Goal: Task Accomplishment & Management: Complete application form

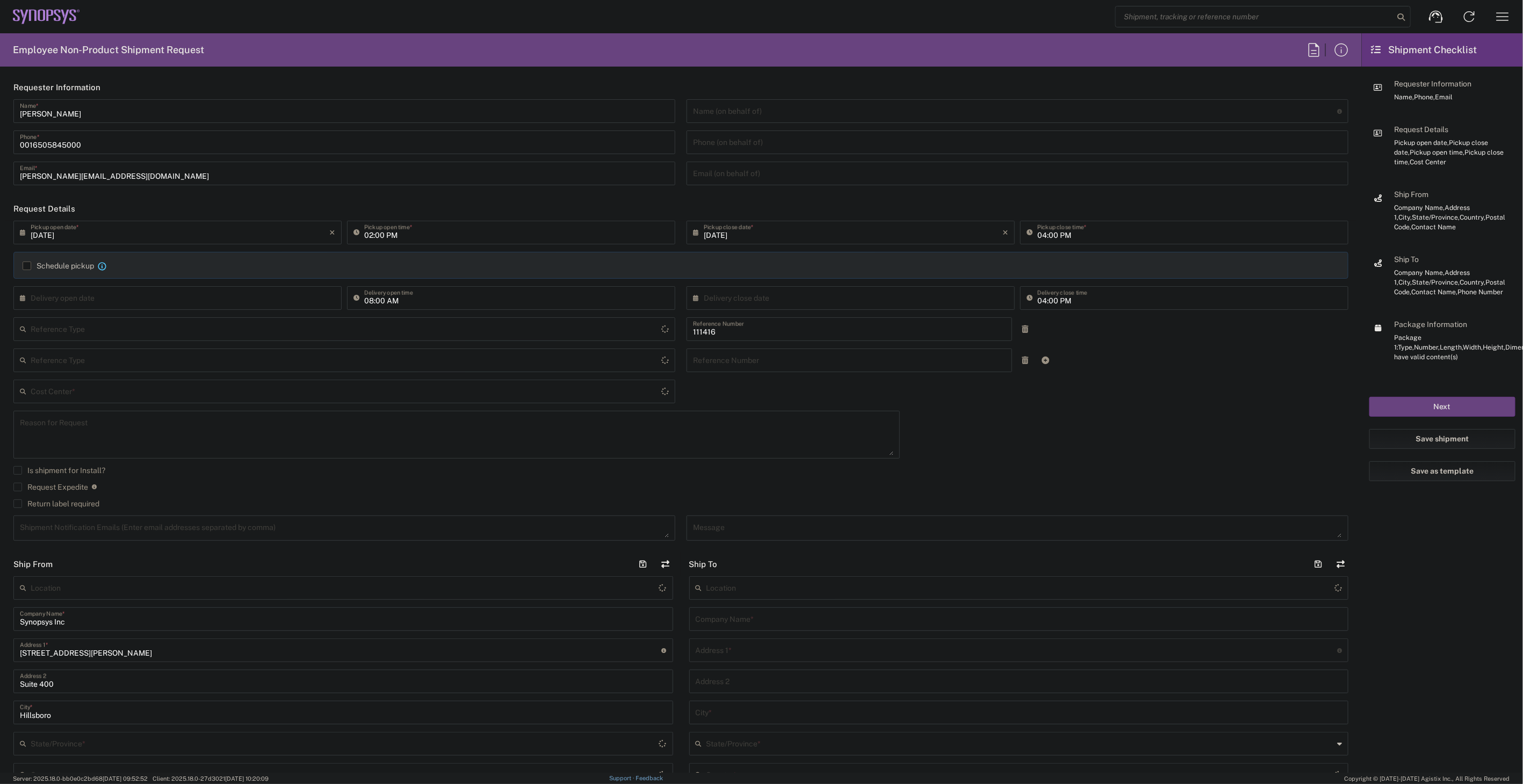
type input "Department"
type input "[GEOGRAPHIC_DATA]"
type input "US01, SIG, IT Platform Products 111416"
type input "Delivered at Place"
type input "[US_STATE]"
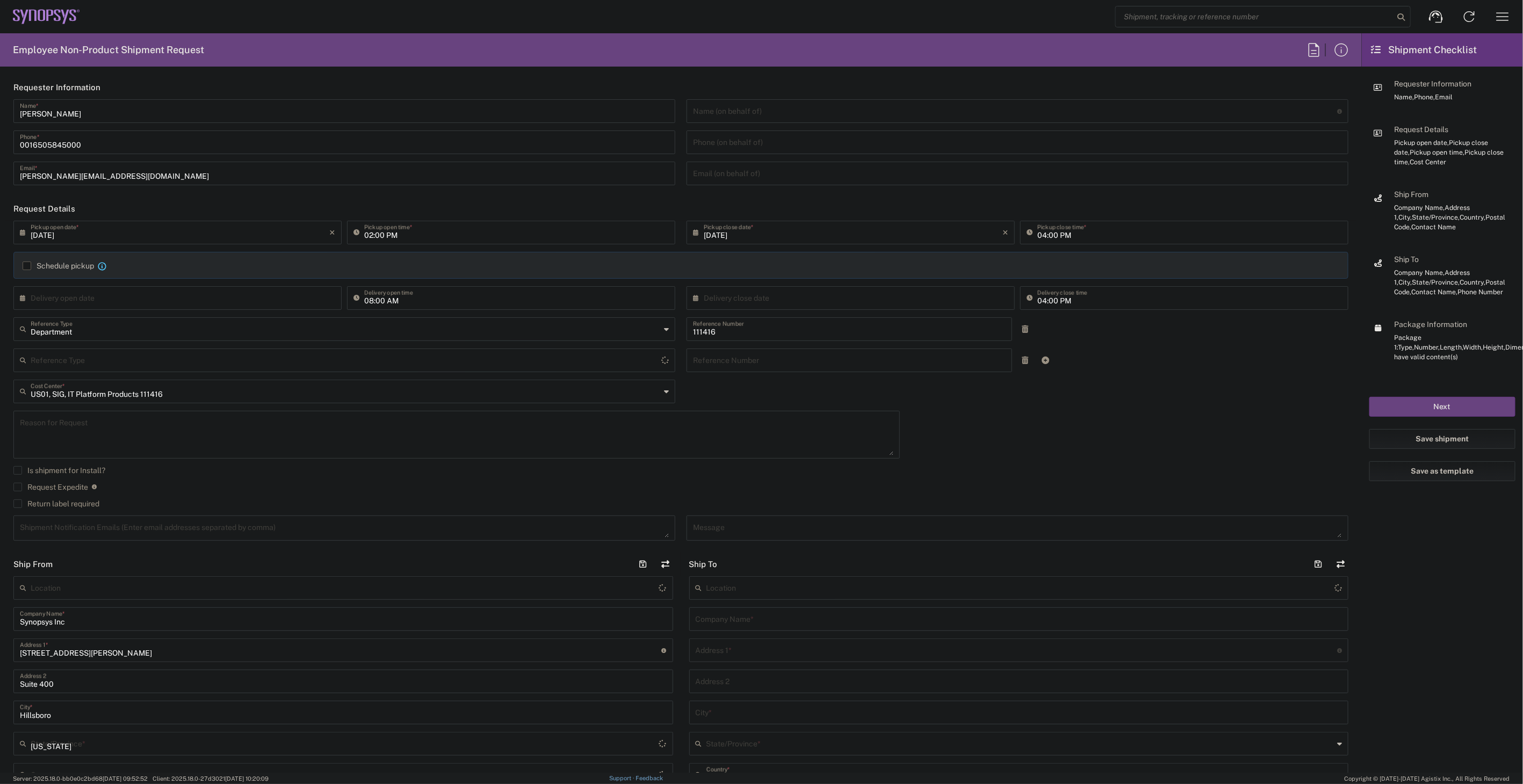
type input "[GEOGRAPHIC_DATA]"
type input "Hillsboro US03"
click at [1037, 239] on input "04:00 PM" at bounding box center [1190, 232] width 305 height 19
click at [472, 294] on input "08:00 AM" at bounding box center [517, 297] width 305 height 19
click at [265, 485] on agx-checkbox-control "Request Expedite If expedite is checked you will be unable to rate and book thi…" at bounding box center [681, 487] width 1335 height 10
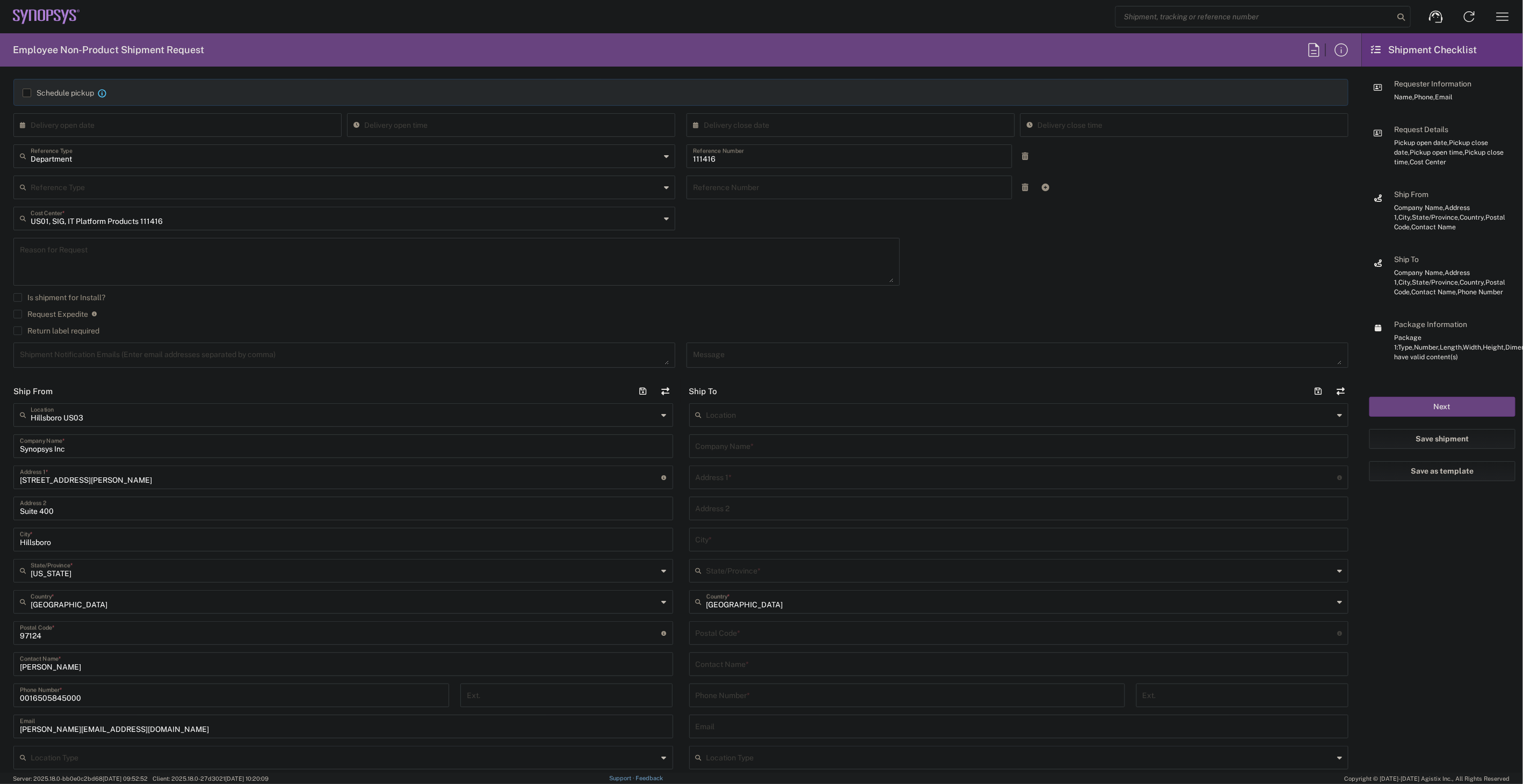
scroll to position [179, 0]
click at [826, 443] on input "text" at bounding box center [1020, 440] width 647 height 19
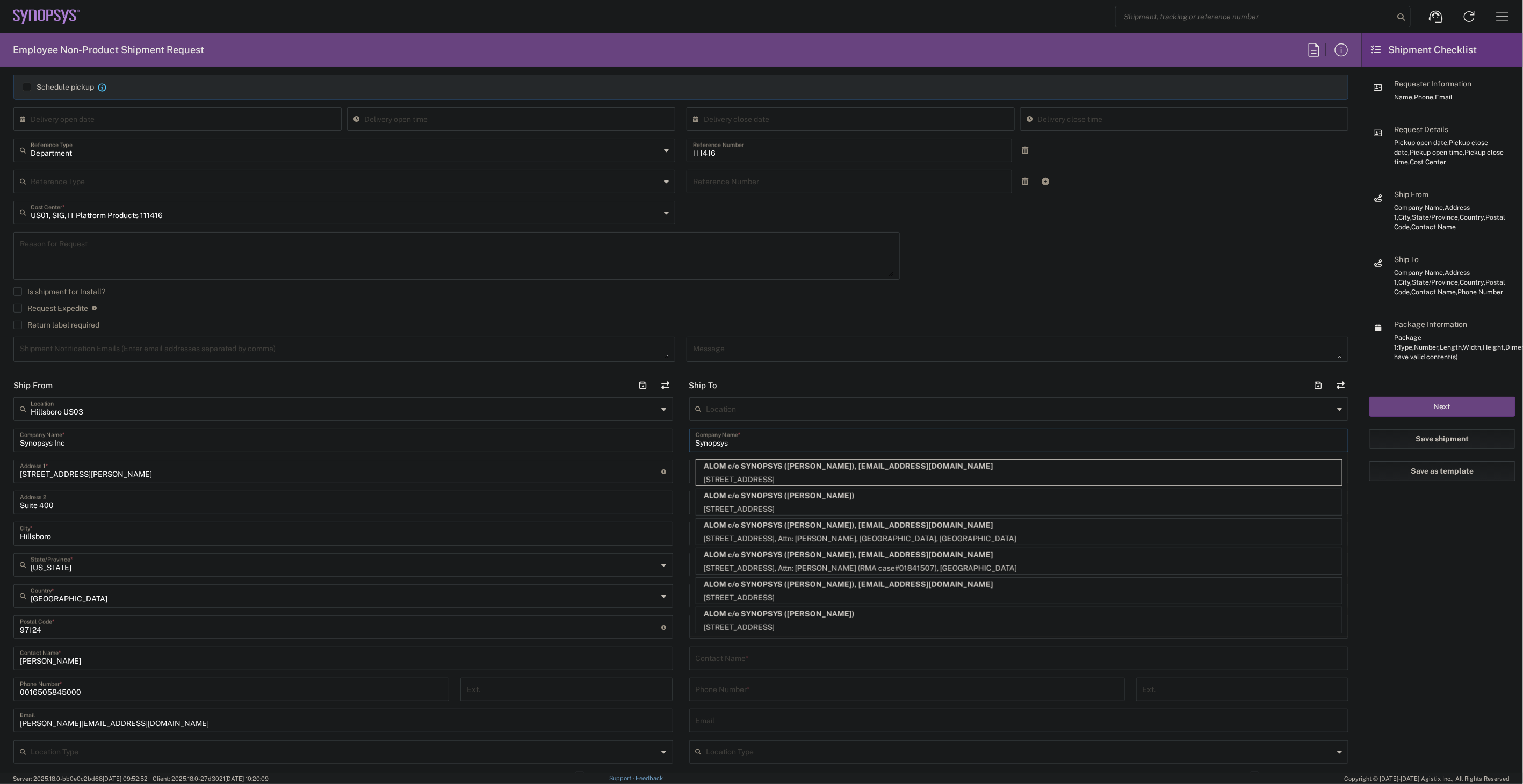
type input "Synopsys"
click at [764, 448] on input "Synopsys" at bounding box center [1020, 440] width 647 height 19
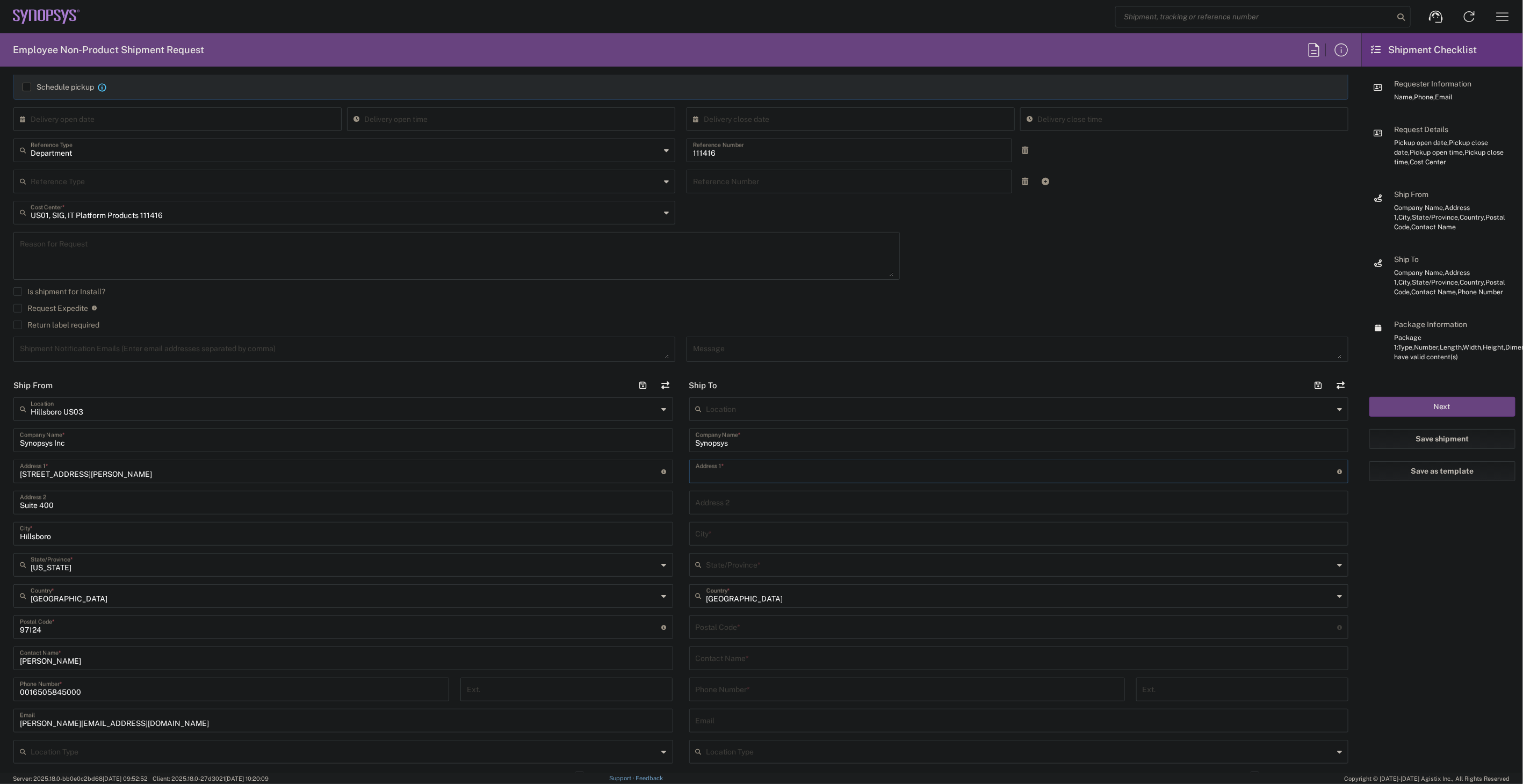
click at [763, 479] on input "text" at bounding box center [1017, 471] width 642 height 19
paste input "[STREET_ADDRESS]"
type input "[STREET_ADDRESS]"
click at [711, 541] on input "text" at bounding box center [1020, 533] width 647 height 19
paste input "[GEOGRAPHIC_DATA]"
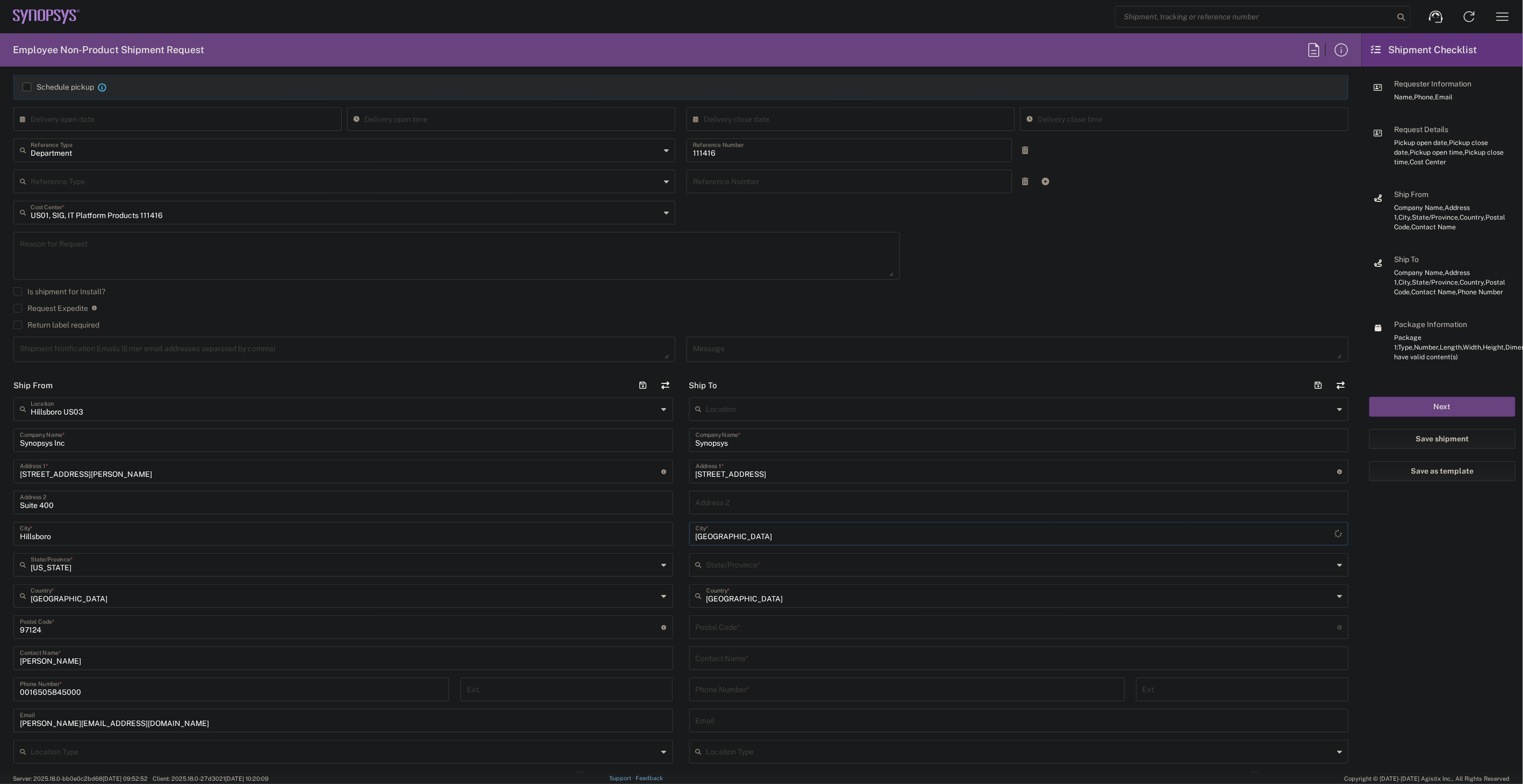
type input "[GEOGRAPHIC_DATA]"
click at [729, 563] on input "text" at bounding box center [1020, 564] width 628 height 19
click at [728, 605] on input "text" at bounding box center [1020, 605] width 628 height 19
click at [740, 704] on span "[GEOGRAPHIC_DATA]" at bounding box center [1012, 700] width 653 height 17
type input "[GEOGRAPHIC_DATA]"
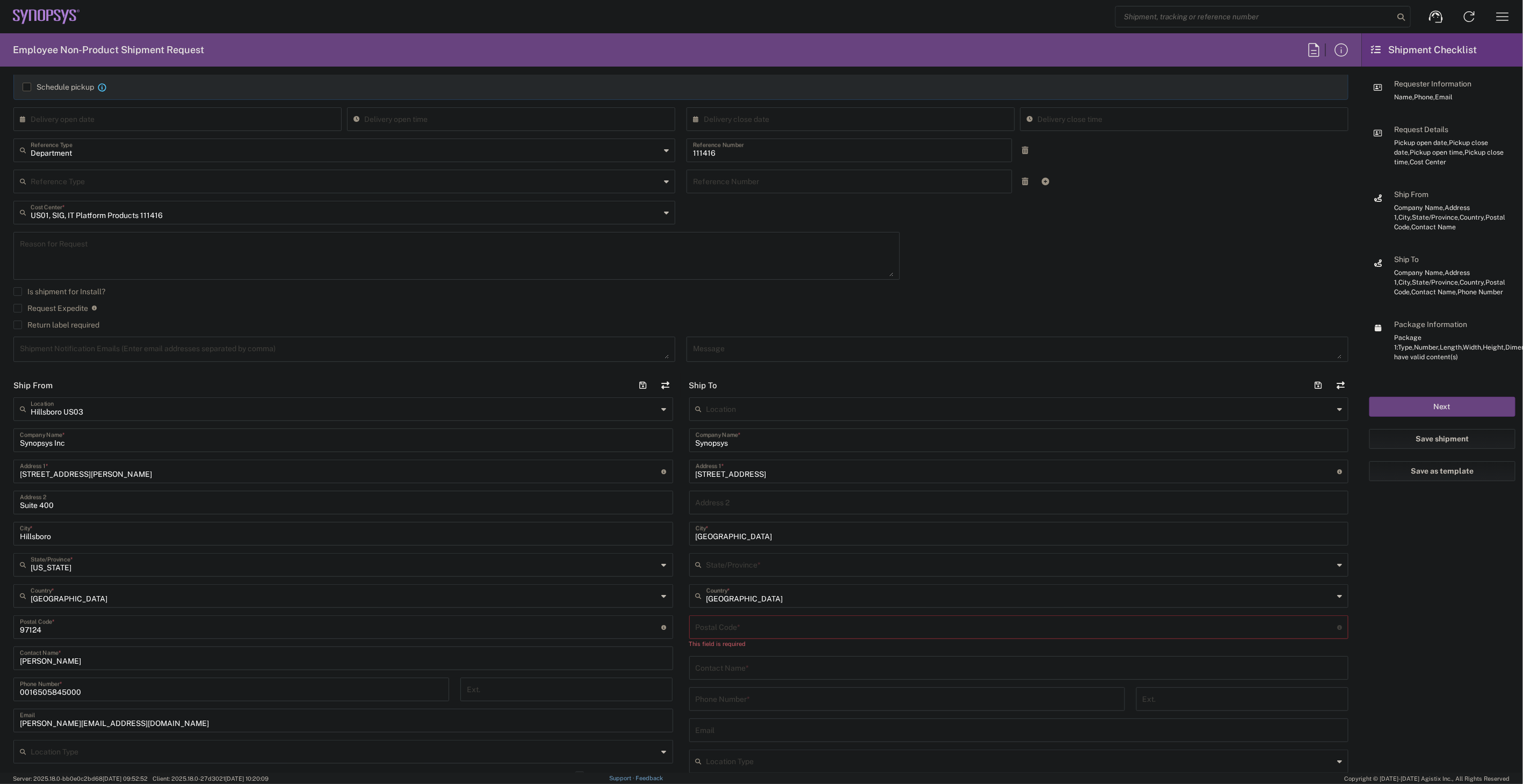
click at [783, 566] on input "text" at bounding box center [1020, 564] width 628 height 19
click at [769, 602] on span "[GEOGRAPHIC_DATA]" at bounding box center [1012, 607] width 653 height 17
type input "[GEOGRAPHIC_DATA]"
click at [707, 626] on input "undefined" at bounding box center [1017, 626] width 642 height 19
paste input "V4N 4M9"
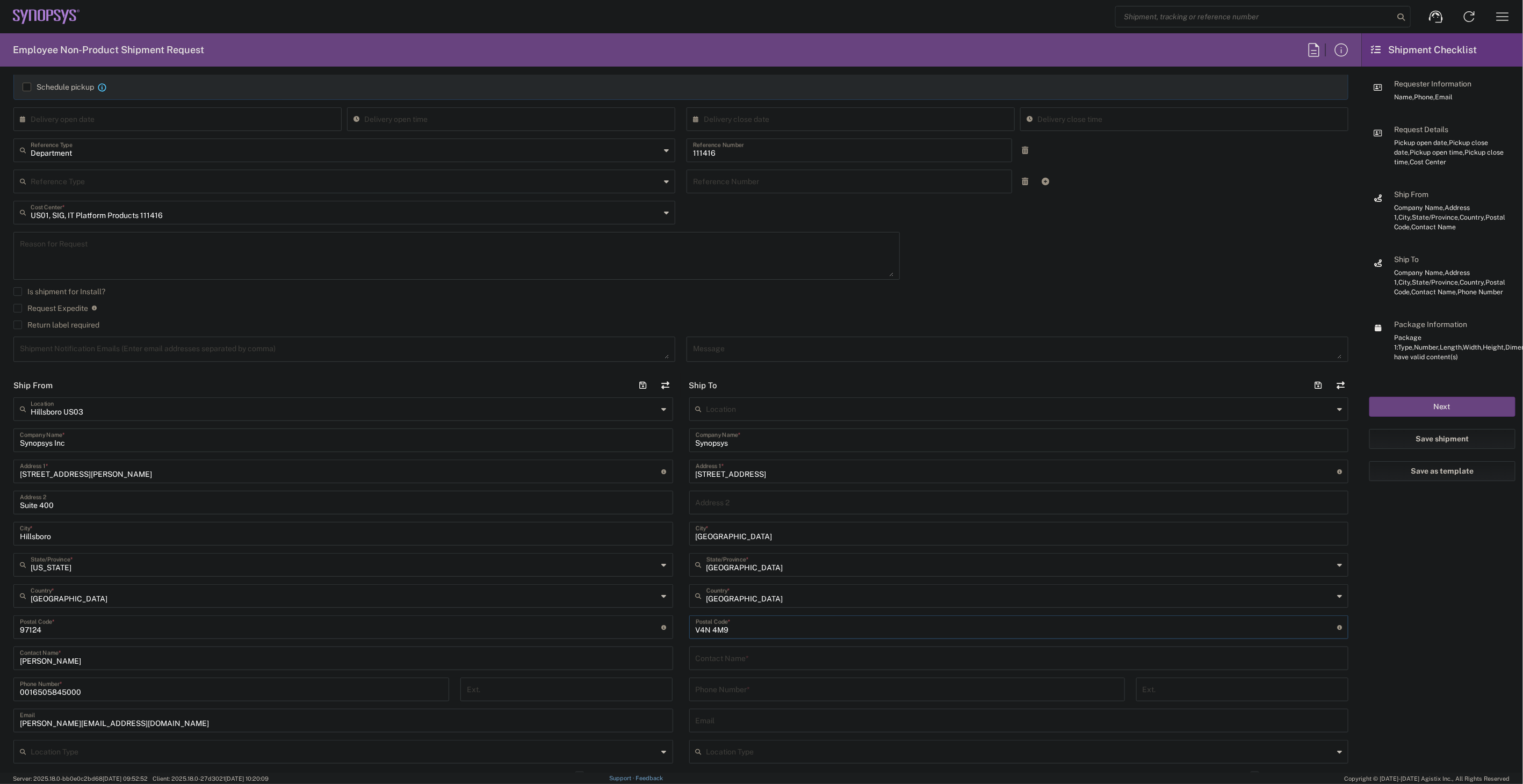
type input "V4N 4M9"
click at [890, 656] on input "text" at bounding box center [1020, 657] width 647 height 19
paste input "[PERSON_NAME]"
type input "[PERSON_NAME]"
click at [696, 683] on input "tel" at bounding box center [907, 689] width 423 height 19
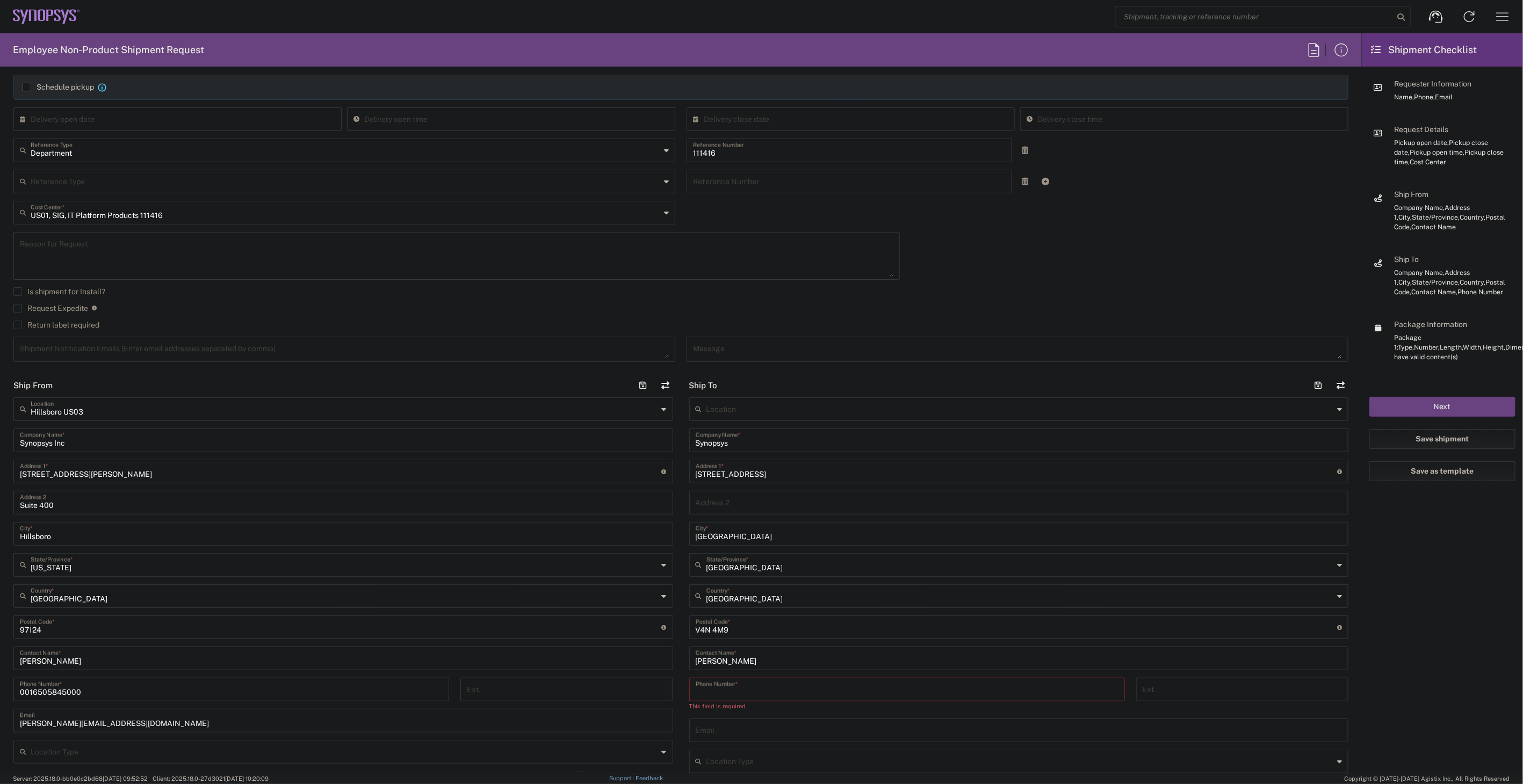
paste input "[PHONE_NUMBER]"
type input "[PHONE_NUMBER]"
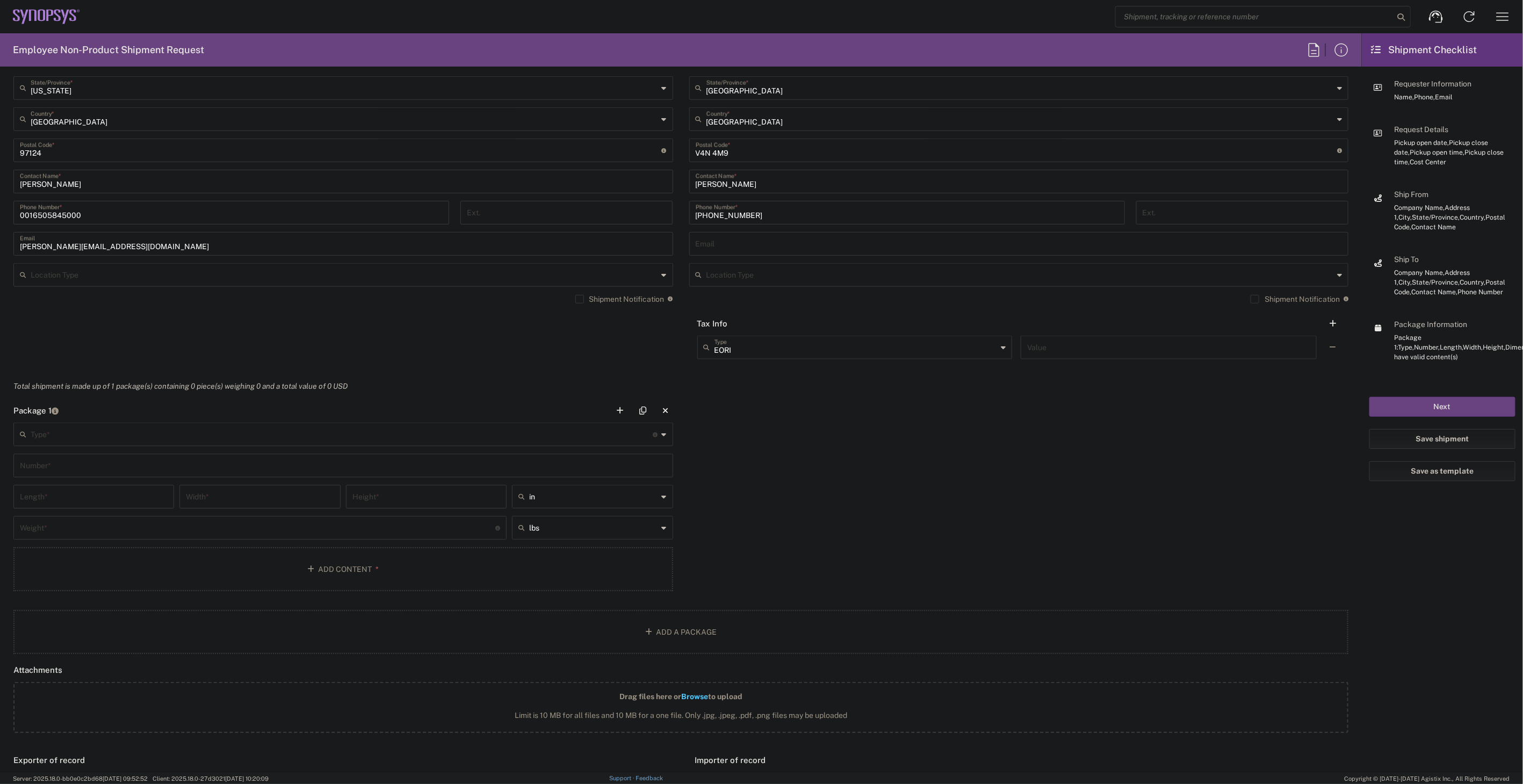
scroll to position [656, 0]
click at [240, 442] on input "text" at bounding box center [342, 433] width 623 height 19
click at [116, 453] on span "Medium Box" at bounding box center [341, 459] width 653 height 17
type input "Medium Box"
type input "13"
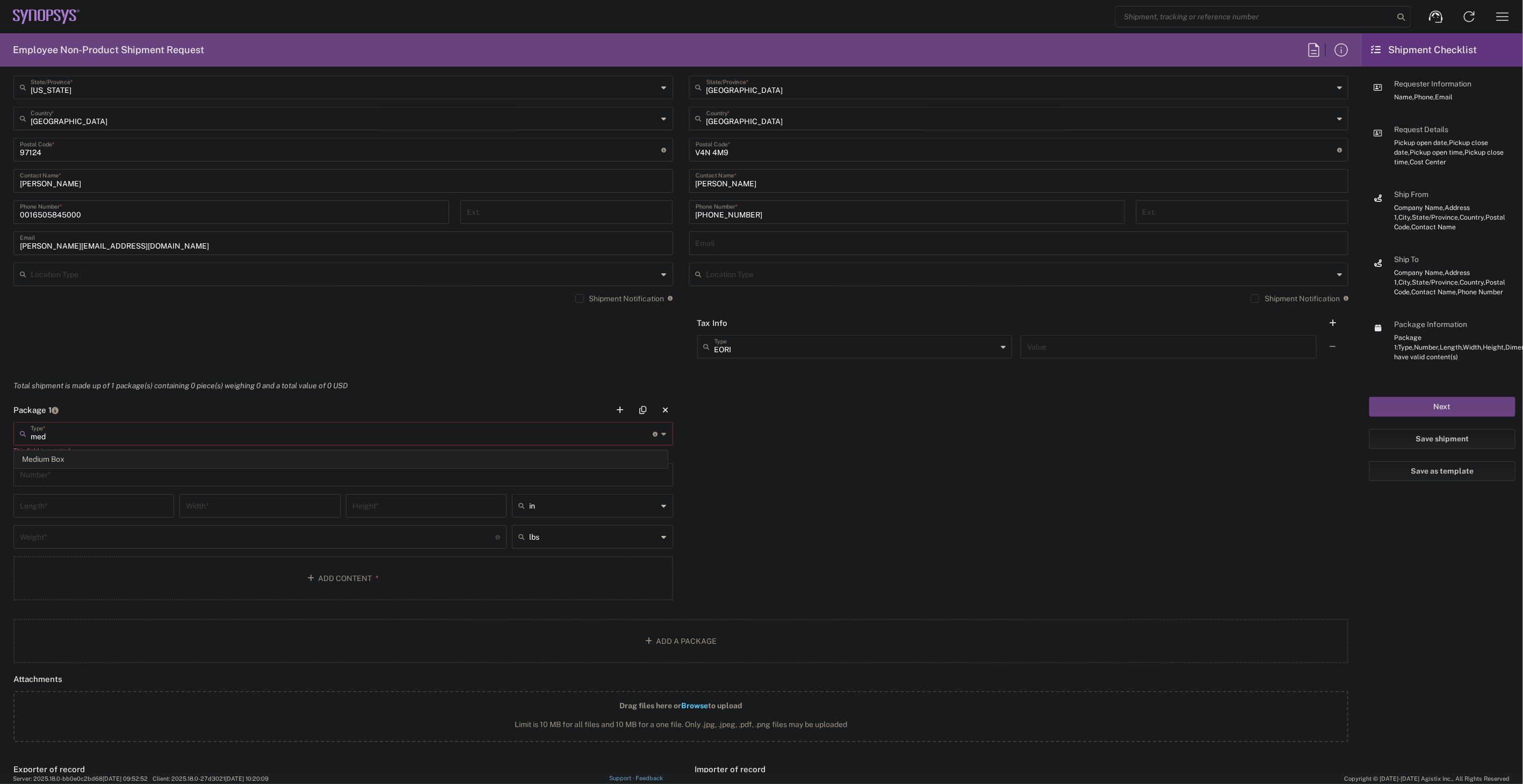
type input "11.5"
type input "2.5"
click at [850, 474] on div "Package 1 Medium Box Type * Material used to package goods Medium Box Number * …" at bounding box center [681, 498] width 1351 height 201
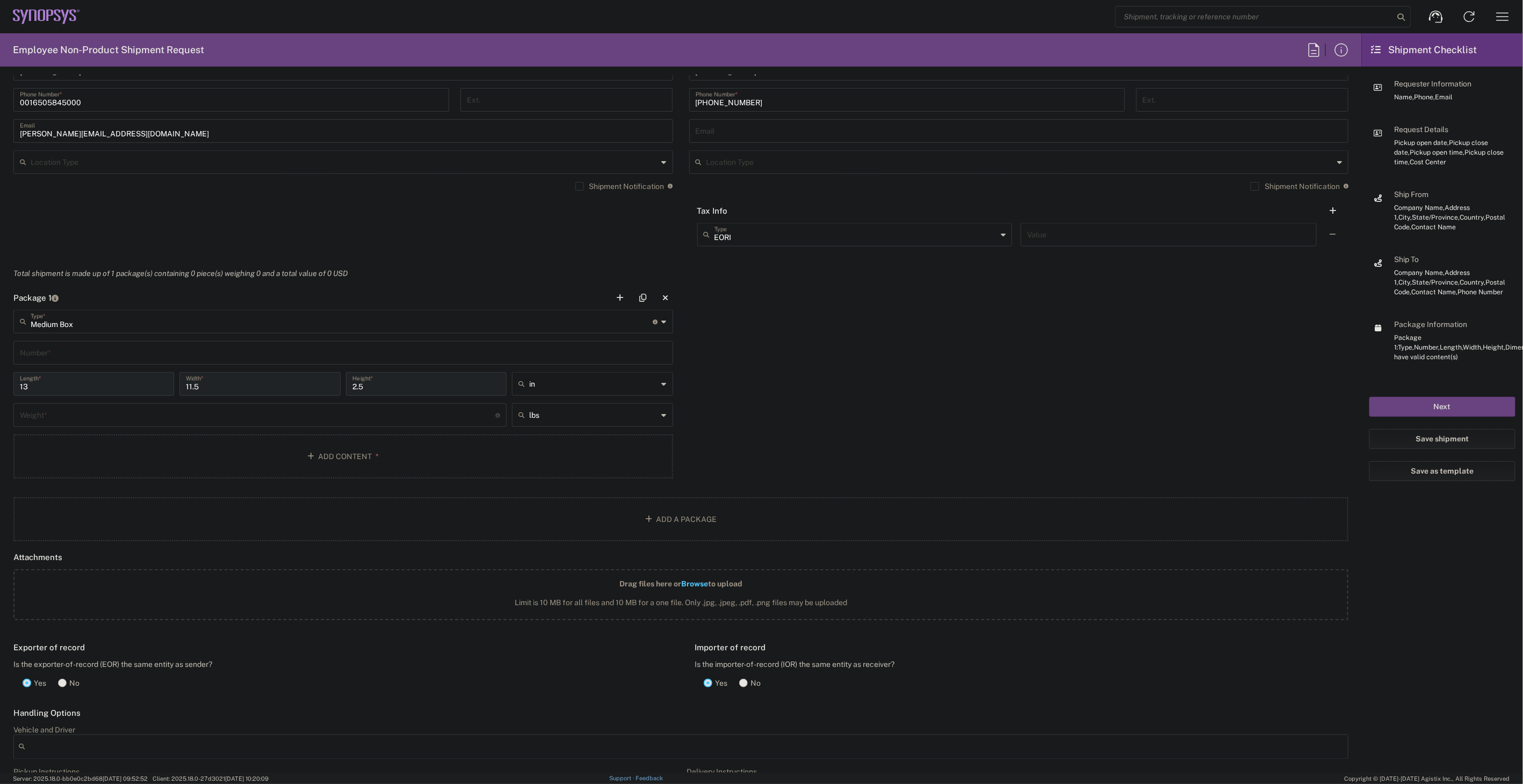
scroll to position [775, 0]
click at [174, 344] on input "text" at bounding box center [344, 345] width 647 height 19
type input "1"
click at [140, 423] on div "Weight * Total weight of package(s) in pounds or kilograms" at bounding box center [260, 412] width 498 height 31
click at [140, 412] on input "number" at bounding box center [258, 407] width 475 height 19
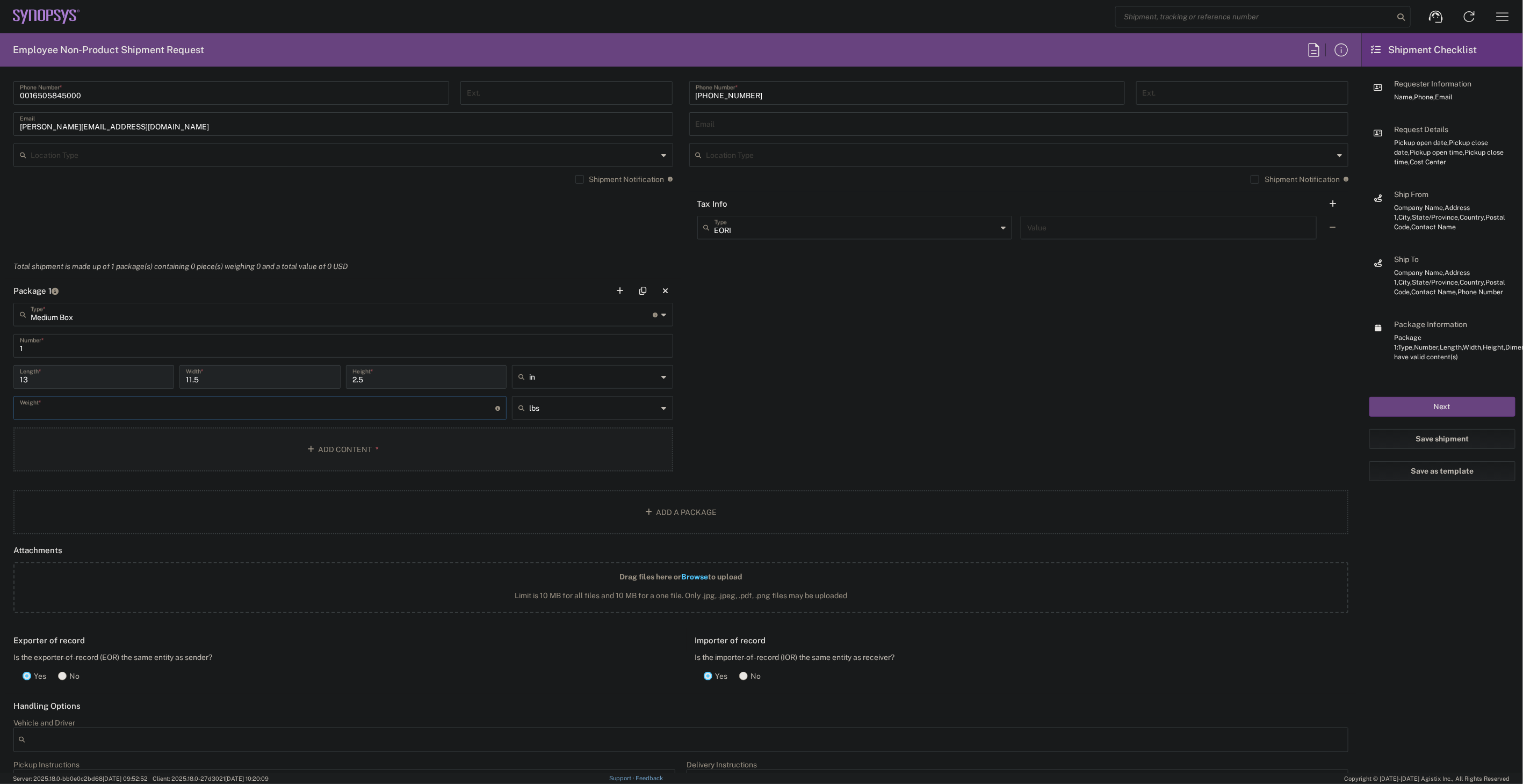
click at [207, 462] on button "Add Content *" at bounding box center [343, 449] width 660 height 44
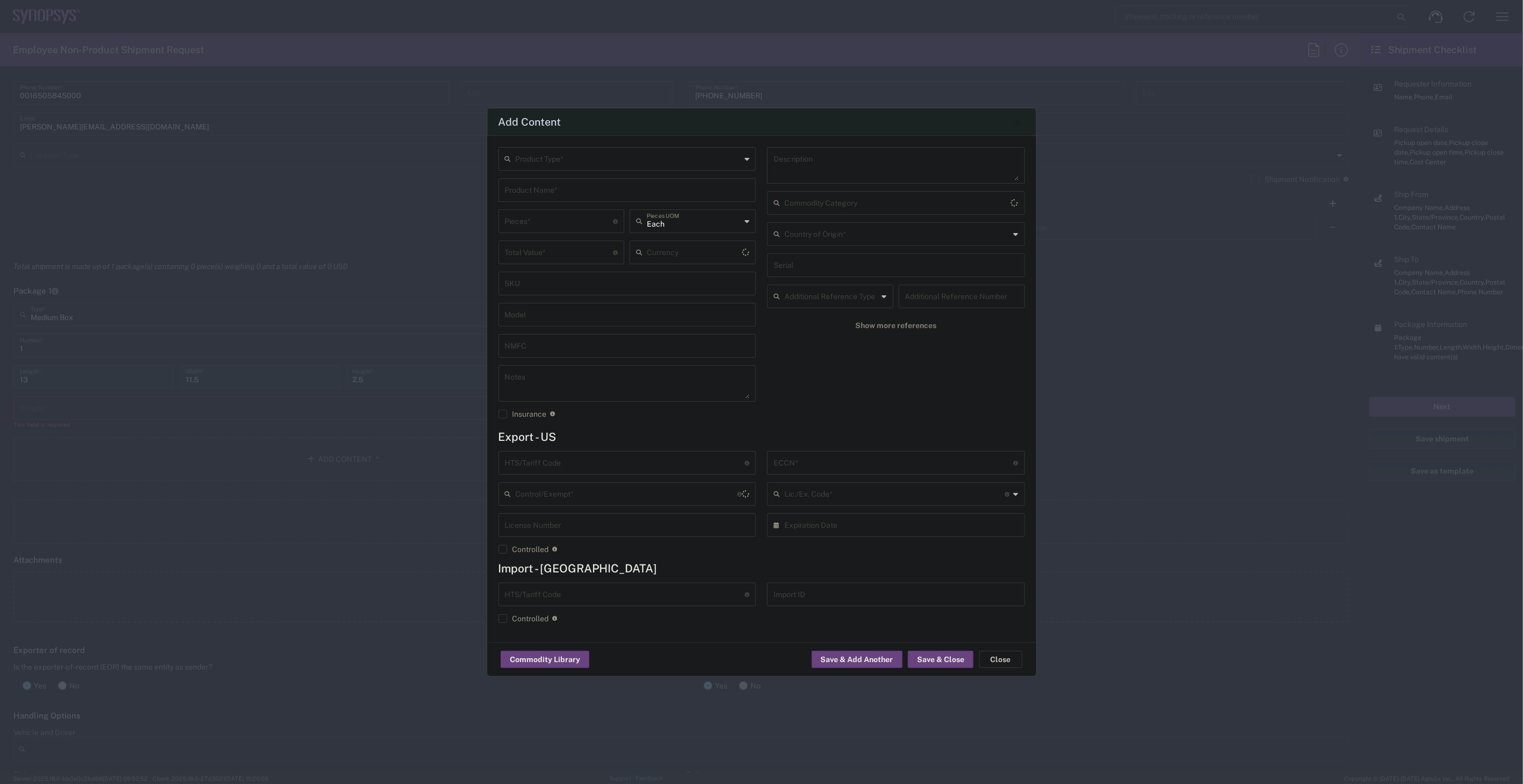
type input "US Dollar"
click at [591, 149] on input "text" at bounding box center [628, 158] width 226 height 19
click at [569, 197] on span "General Commodity" at bounding box center [627, 200] width 255 height 17
type input "General Commodity"
click at [569, 197] on input "text" at bounding box center [628, 189] width 245 height 19
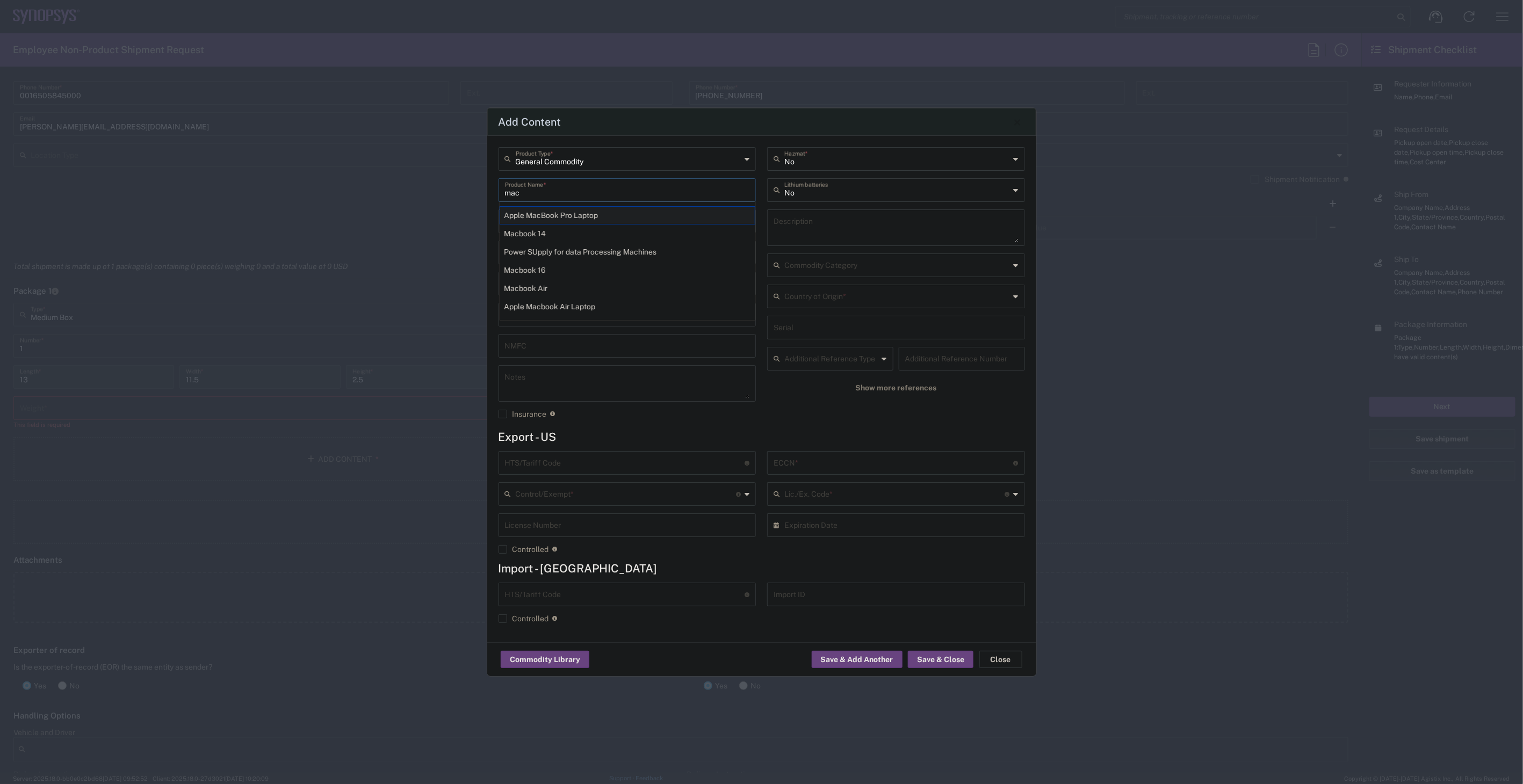
click at [588, 212] on div "Apple MacBook Pro Laptop" at bounding box center [628, 215] width 256 height 18
type input "Apple MacBook Pro Laptop"
type textarea "Apple MacBook Pro Laptop"
type input "8471.30.0100"
type input "BIS"
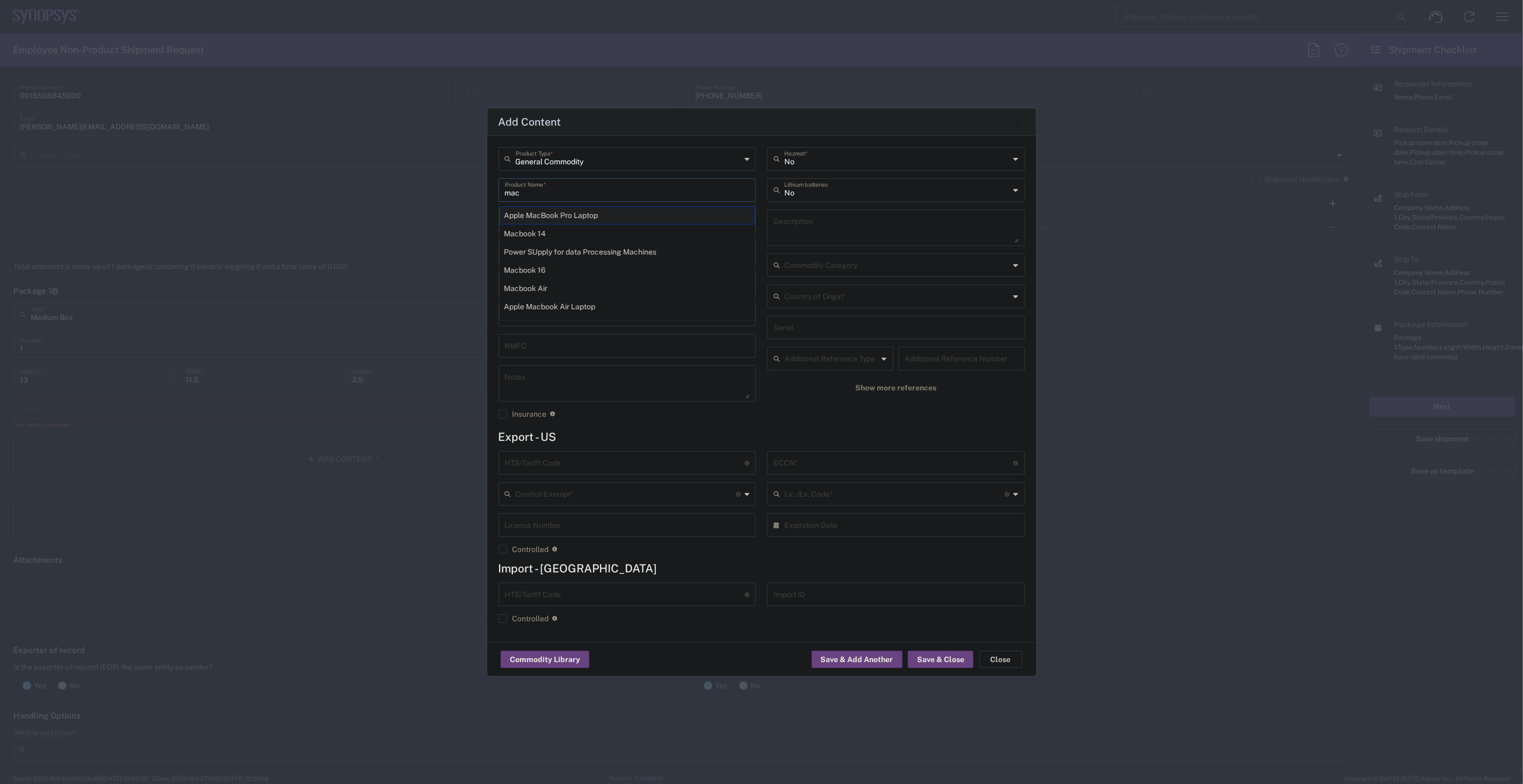
type input "5A992.c"
type input "NLR - No License Required"
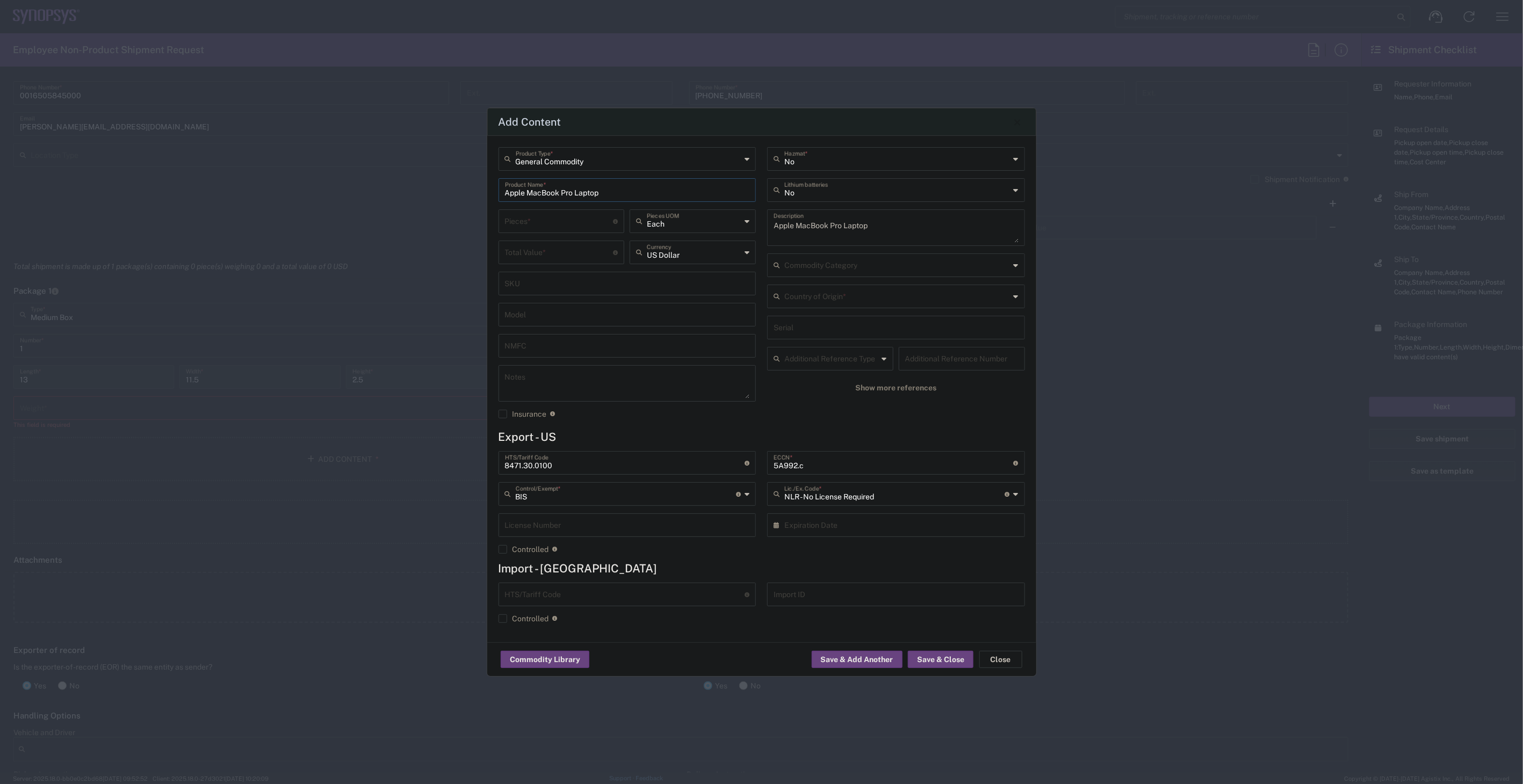
click at [585, 216] on input "number" at bounding box center [559, 220] width 108 height 19
type input "1"
click at [567, 249] on input "number" at bounding box center [559, 251] width 108 height 19
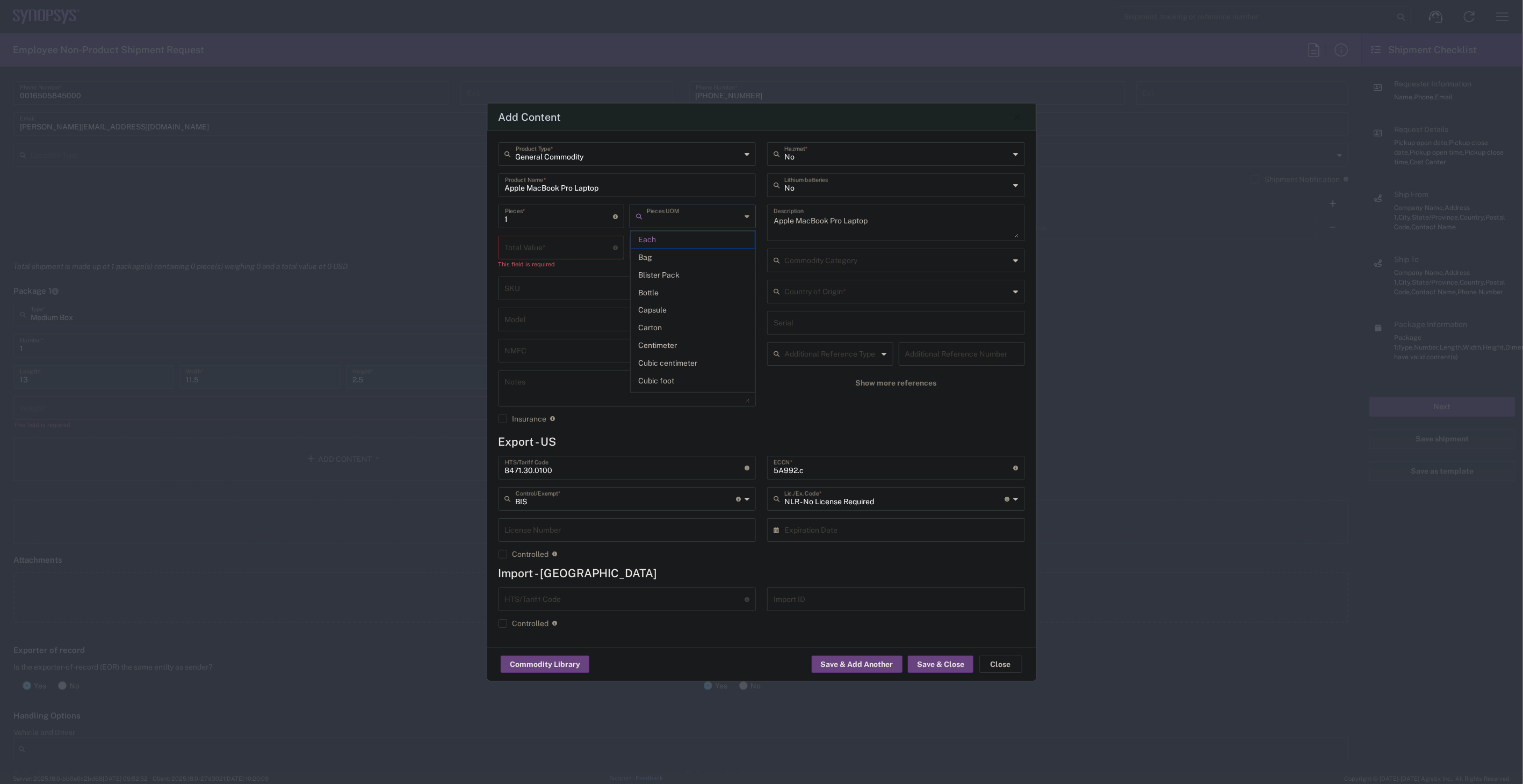
type input "Each"
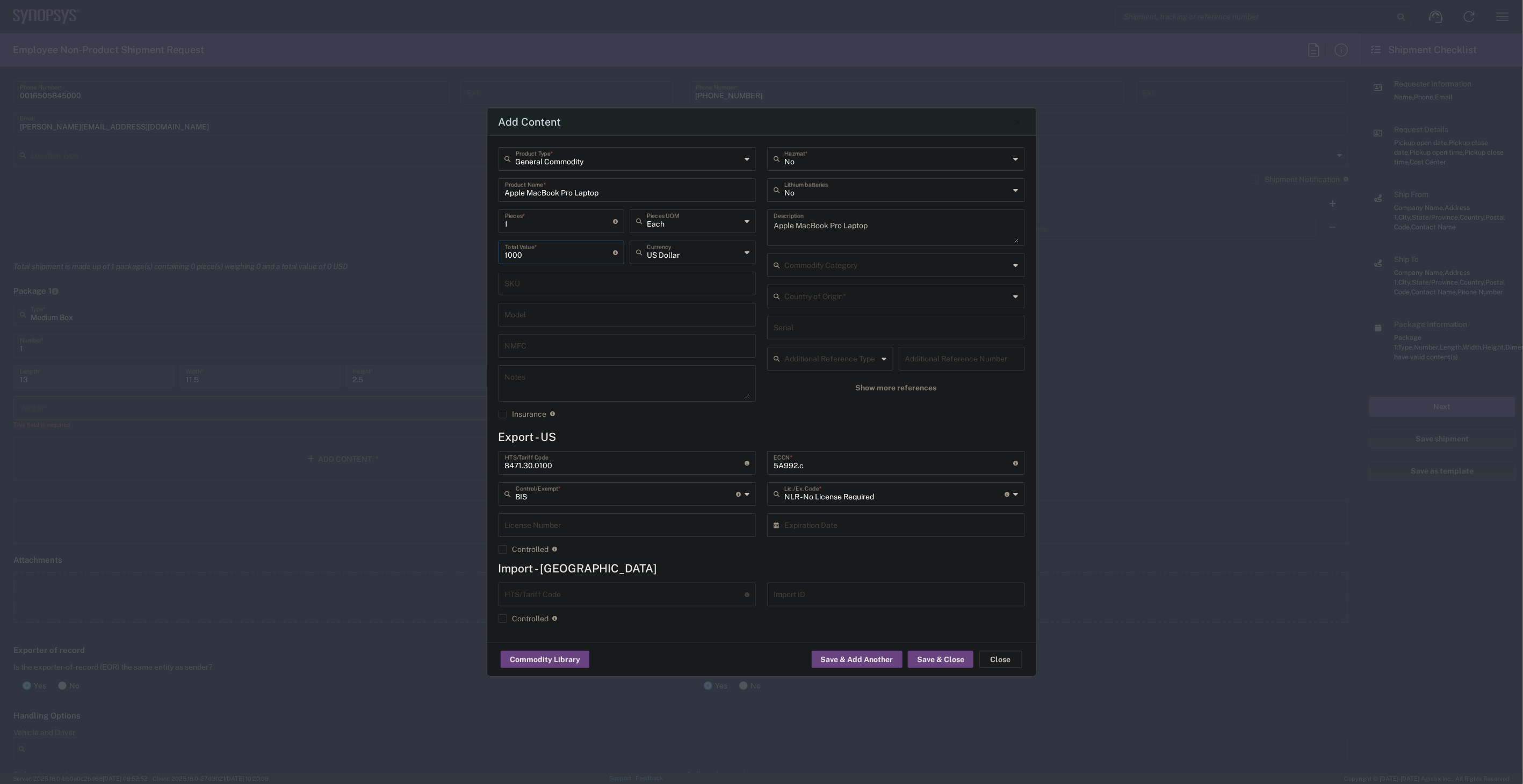
type input "1000"
click at [936, 497] on input "text" at bounding box center [894, 493] width 221 height 19
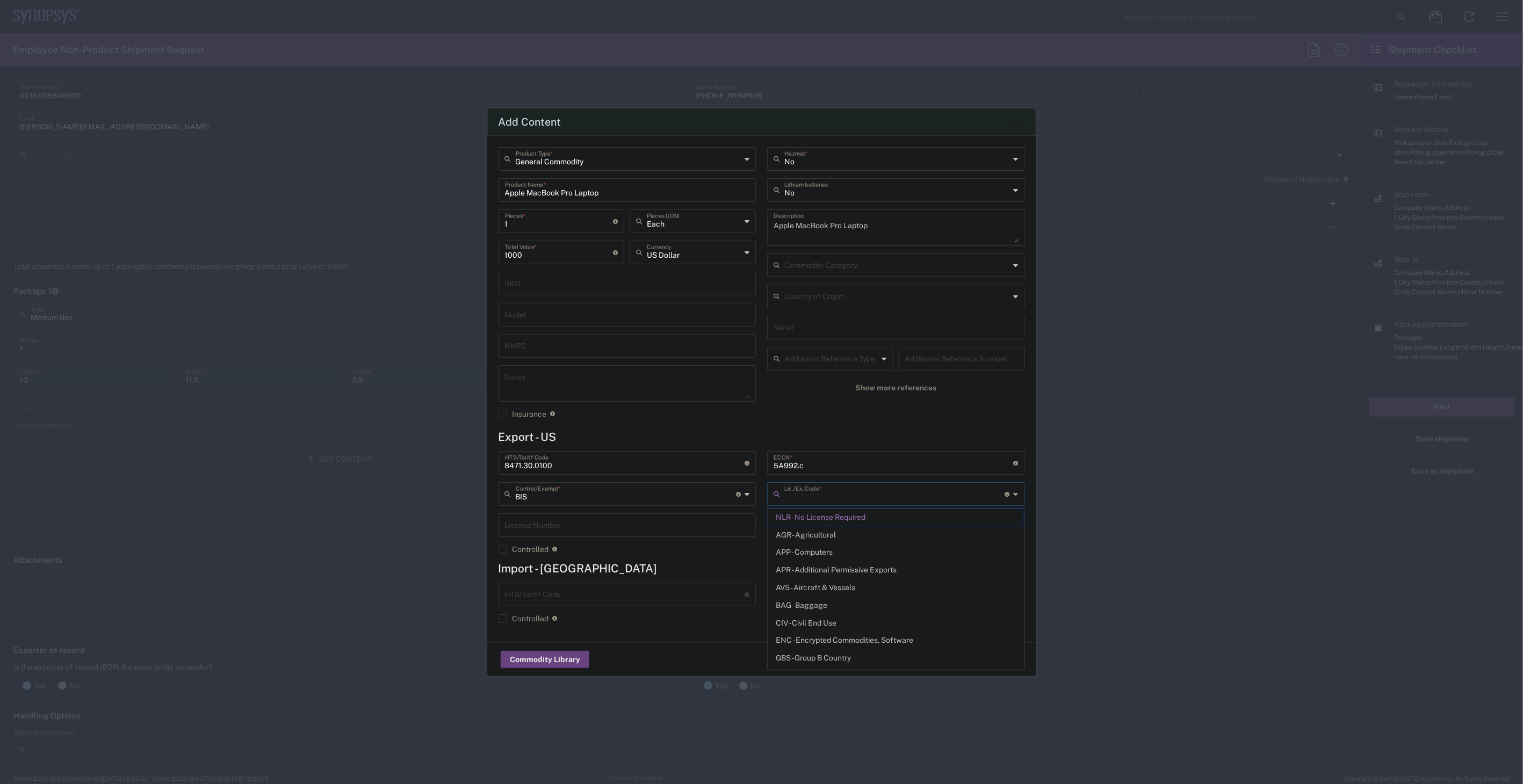
click at [936, 497] on input "text" at bounding box center [894, 493] width 221 height 19
click at [686, 549] on agx-checkbox-control "Controlled Governmental control of exports for statistical, strategic and suppl…" at bounding box center [628, 550] width 258 height 10
type input "NLR - No License Required"
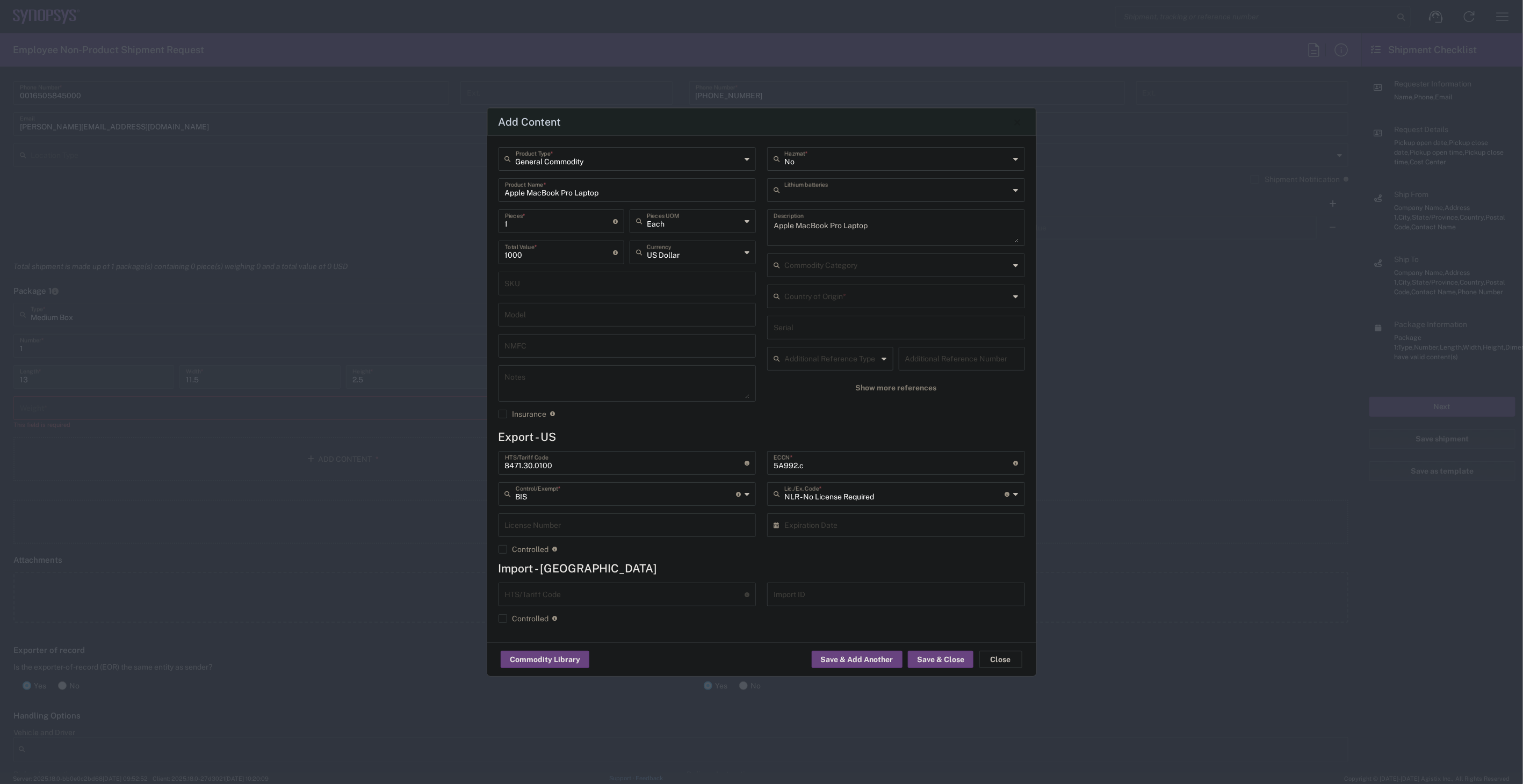
click at [802, 190] on input "text" at bounding box center [897, 189] width 226 height 19
click at [810, 226] on span "Yes" at bounding box center [895, 231] width 255 height 17
type input "Yes"
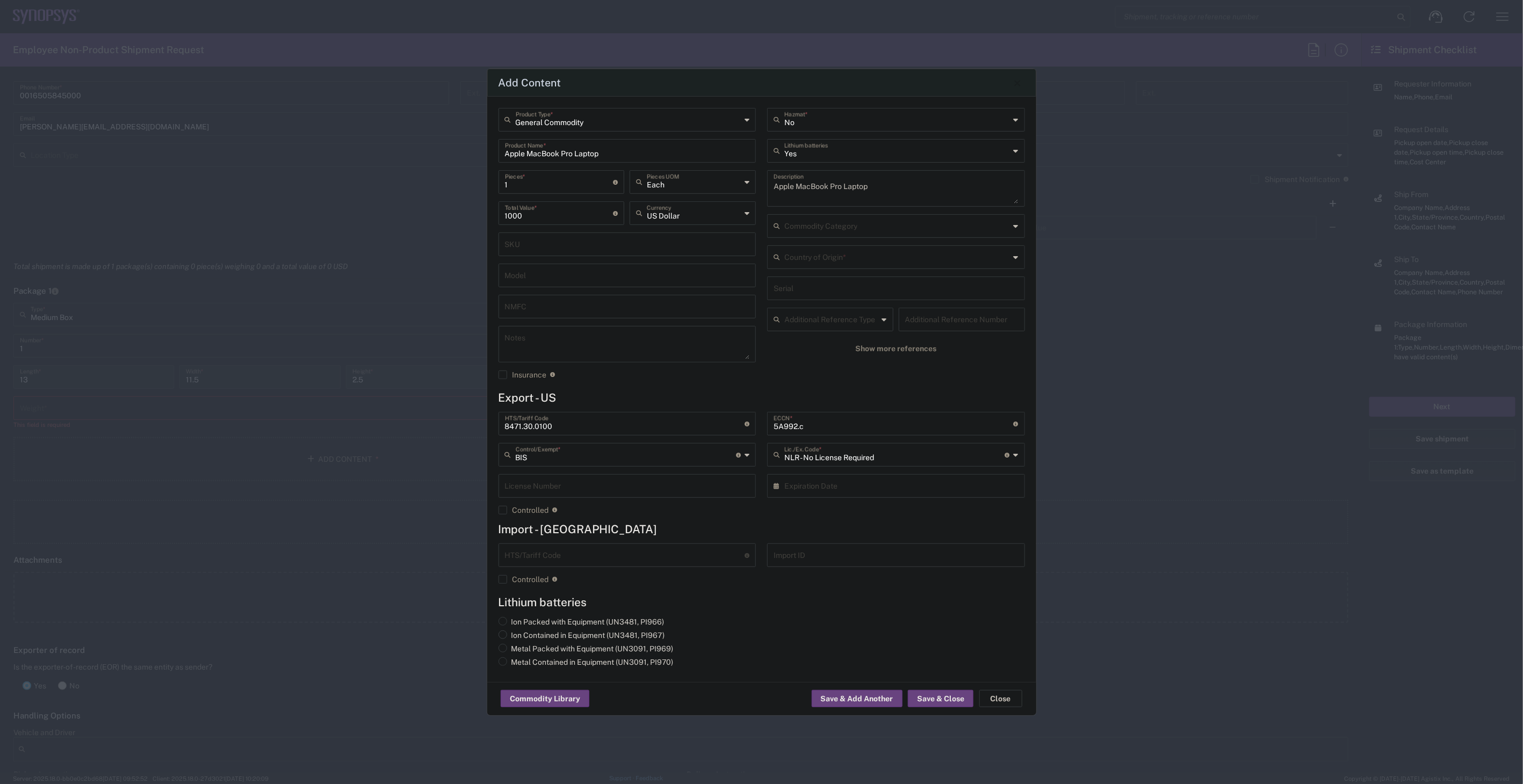
click at [557, 637] on label "Ion Contained in Equipment (UN3481, PI967)" at bounding box center [582, 635] width 166 height 10
click at [519, 637] on input "Ion Contained in Equipment (UN3481, PI967)" at bounding box center [514, 634] width 7 height 7
radio input "true"
click at [782, 516] on div "5A992.c ECCN * Obtain ECCN from vendor if product is purchased. Export Control …" at bounding box center [897, 467] width 269 height 111
click at [557, 457] on input "text" at bounding box center [626, 454] width 221 height 19
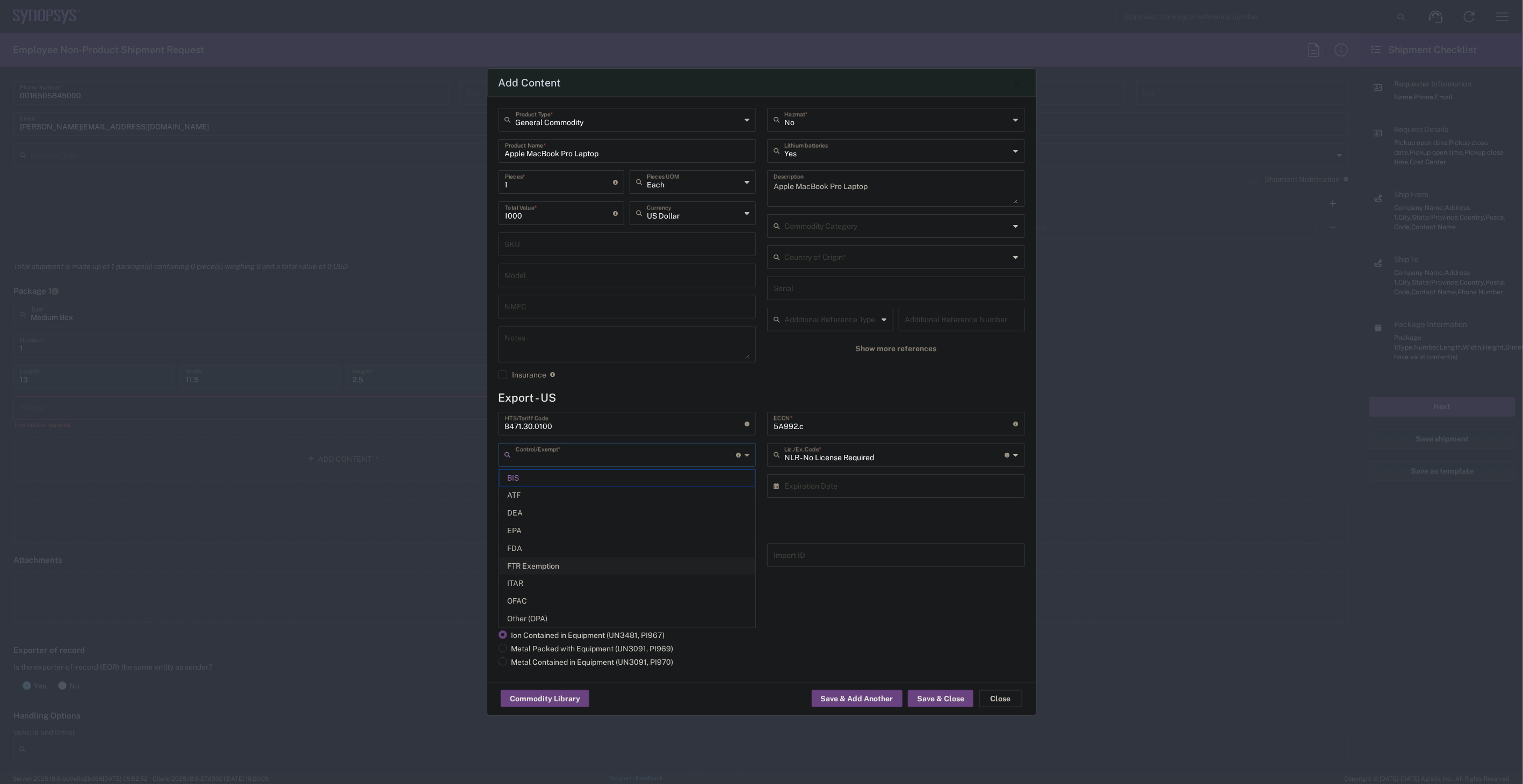
click at [568, 571] on span "FTR Exemption" at bounding box center [627, 566] width 255 height 17
type input "FTR Exemption"
click at [873, 449] on input "text" at bounding box center [894, 454] width 221 height 19
click at [877, 493] on span "30.36" at bounding box center [895, 495] width 255 height 17
type input "30.36"
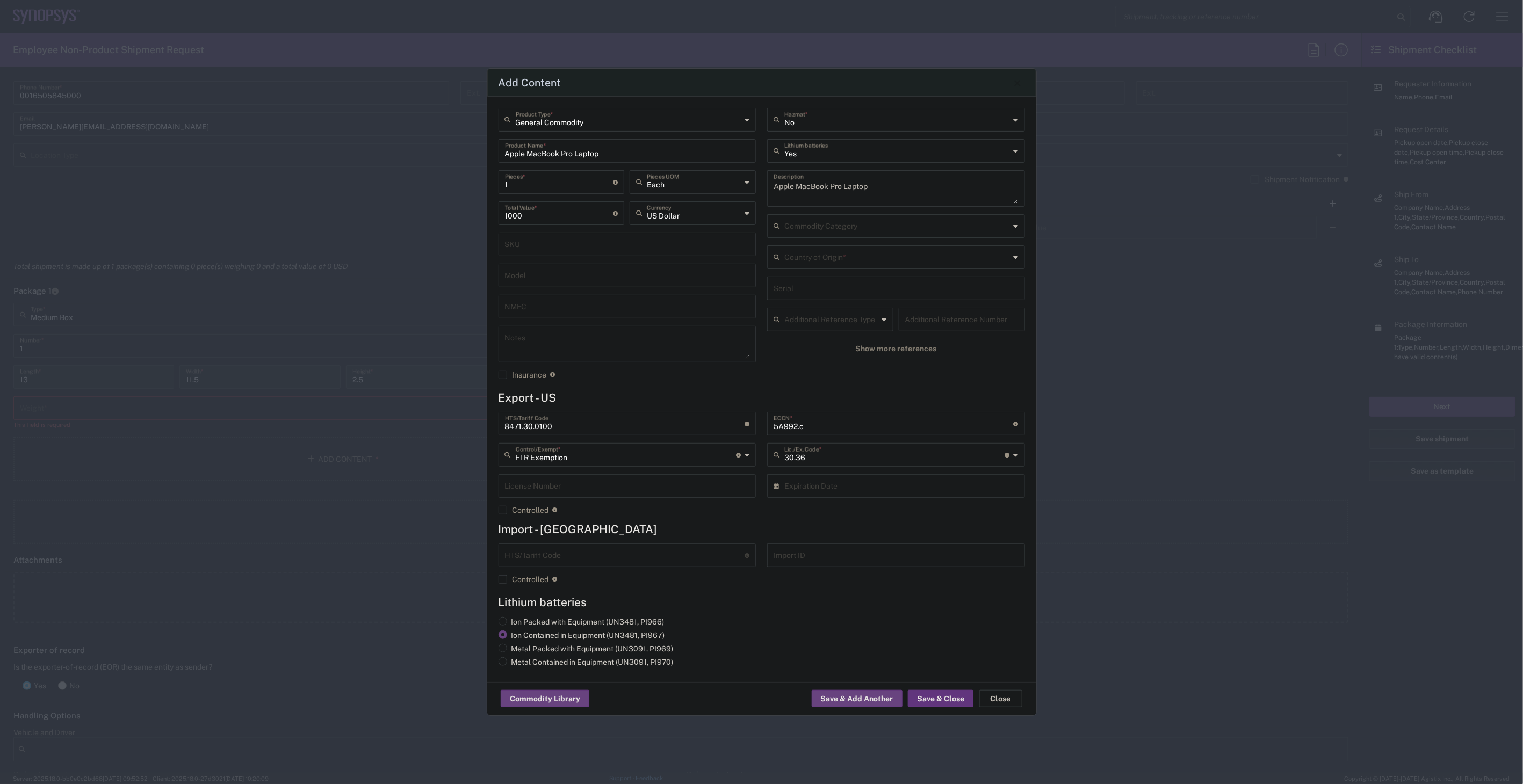
click at [938, 702] on button "Save & Close" at bounding box center [940, 699] width 65 height 17
click at [873, 262] on input "text" at bounding box center [897, 256] width 226 height 19
click at [880, 406] on span "[GEOGRAPHIC_DATA]" at bounding box center [895, 403] width 255 height 17
type input "[GEOGRAPHIC_DATA]"
click at [946, 697] on button "Save & Close" at bounding box center [940, 699] width 65 height 17
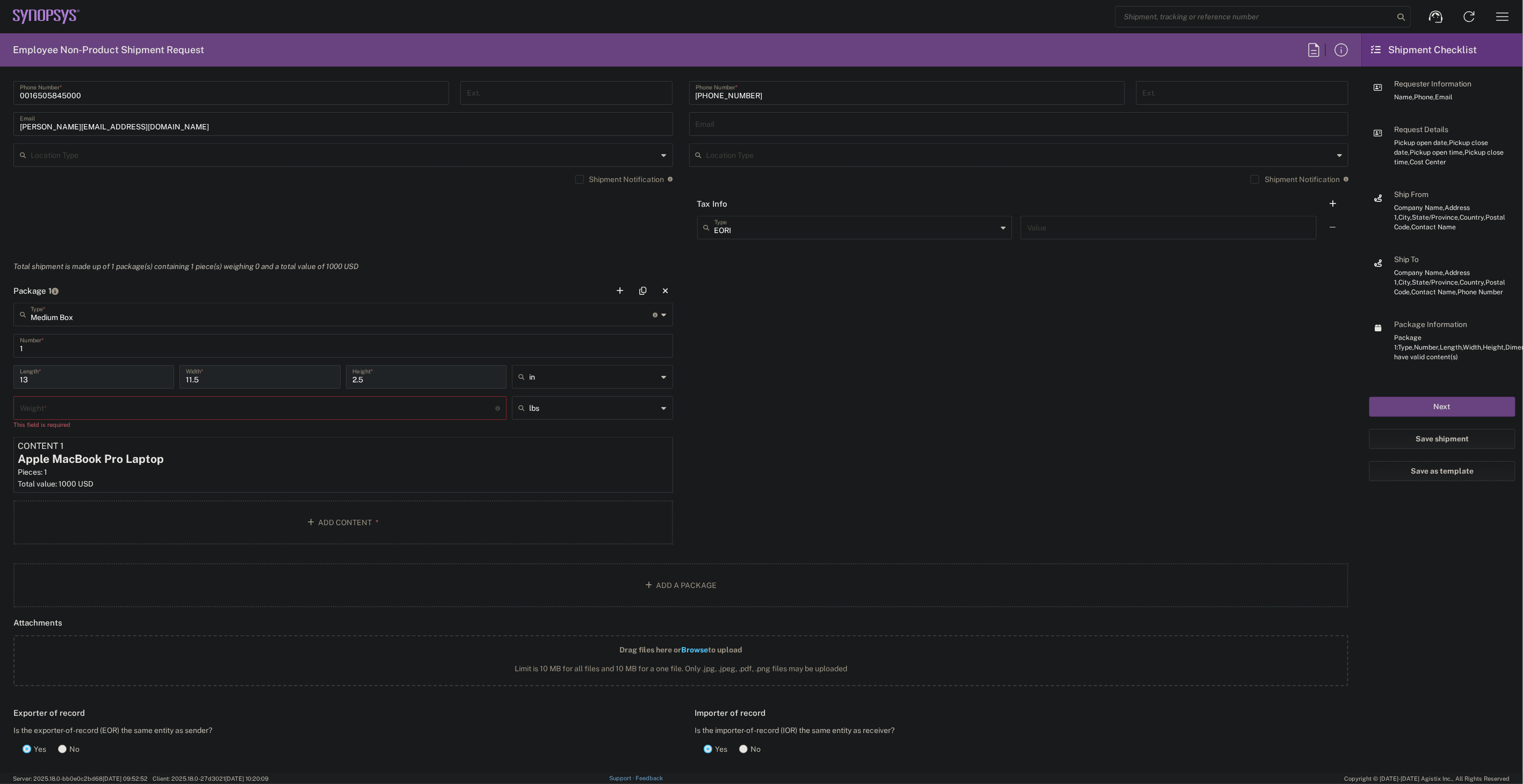
click at [451, 409] on input "number" at bounding box center [258, 407] width 475 height 19
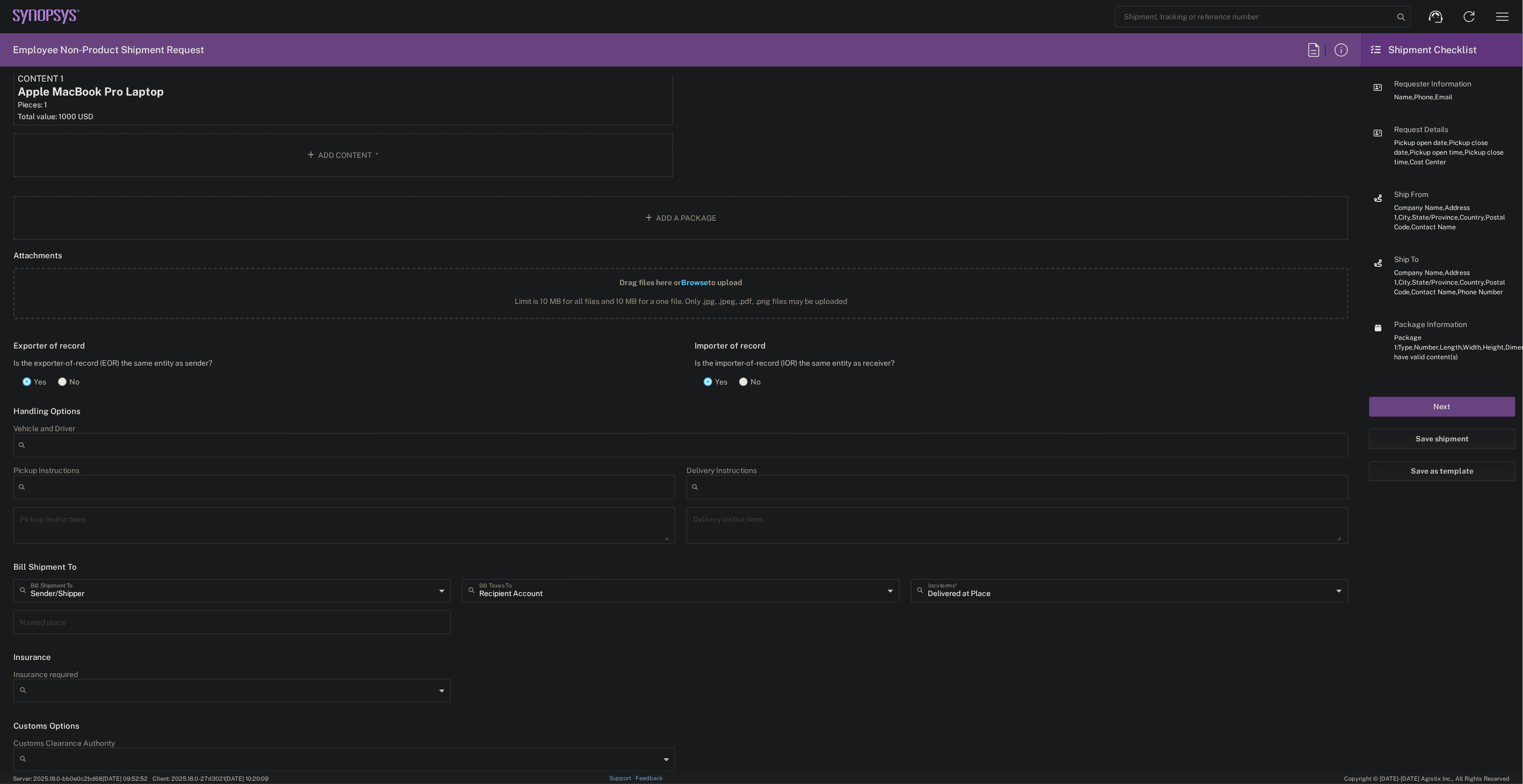
scroll to position [1134, 0]
type input "6"
click at [647, 586] on input "text" at bounding box center [682, 590] width 405 height 19
click at [625, 632] on span "Sender/Shipper" at bounding box center [676, 633] width 432 height 17
type input "Sender/Shipper"
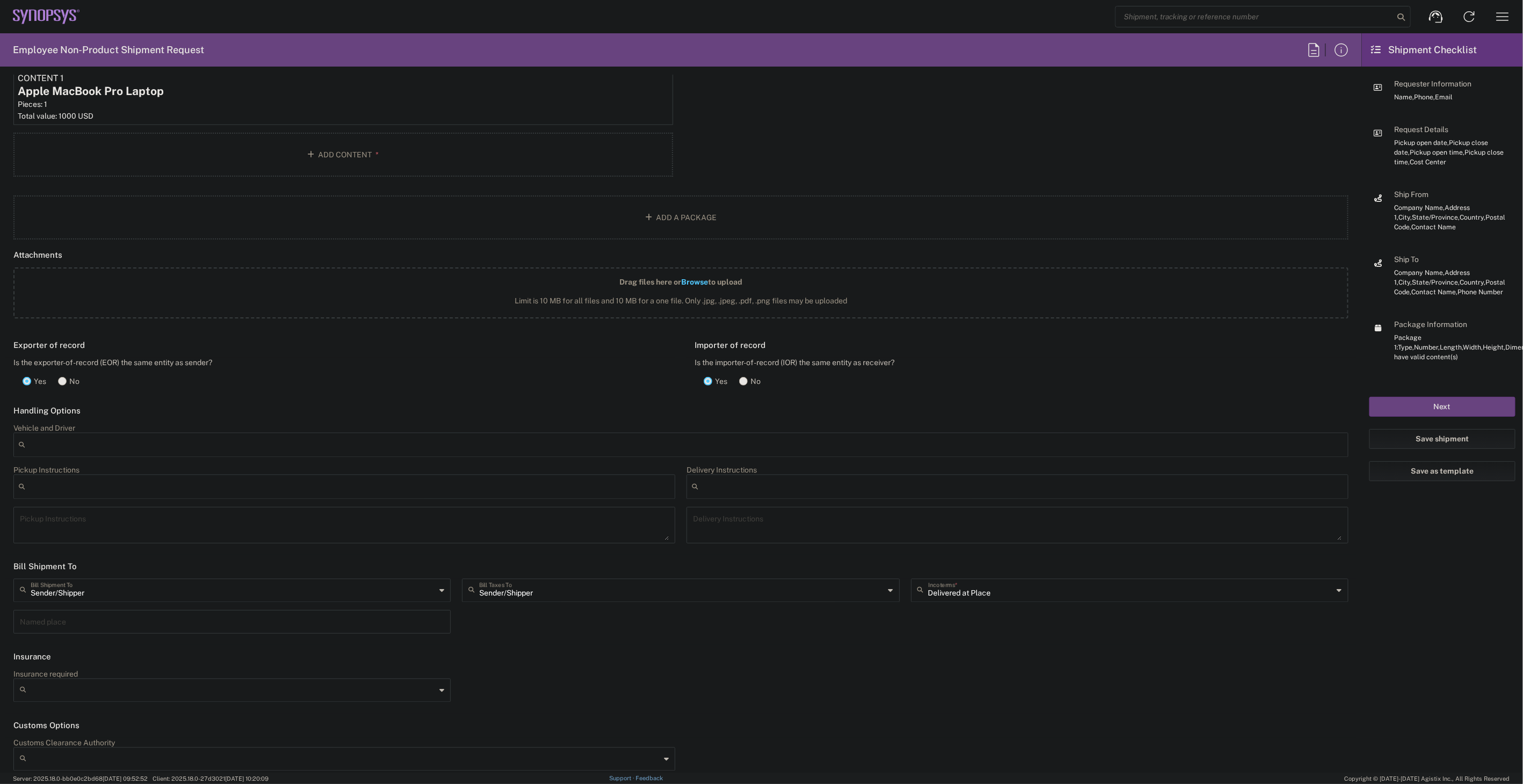
scroll to position [1147, 0]
click at [598, 667] on div "Insurance required No Yes" at bounding box center [681, 680] width 1346 height 41
click at [1459, 404] on button "Next" at bounding box center [1442, 407] width 146 height 20
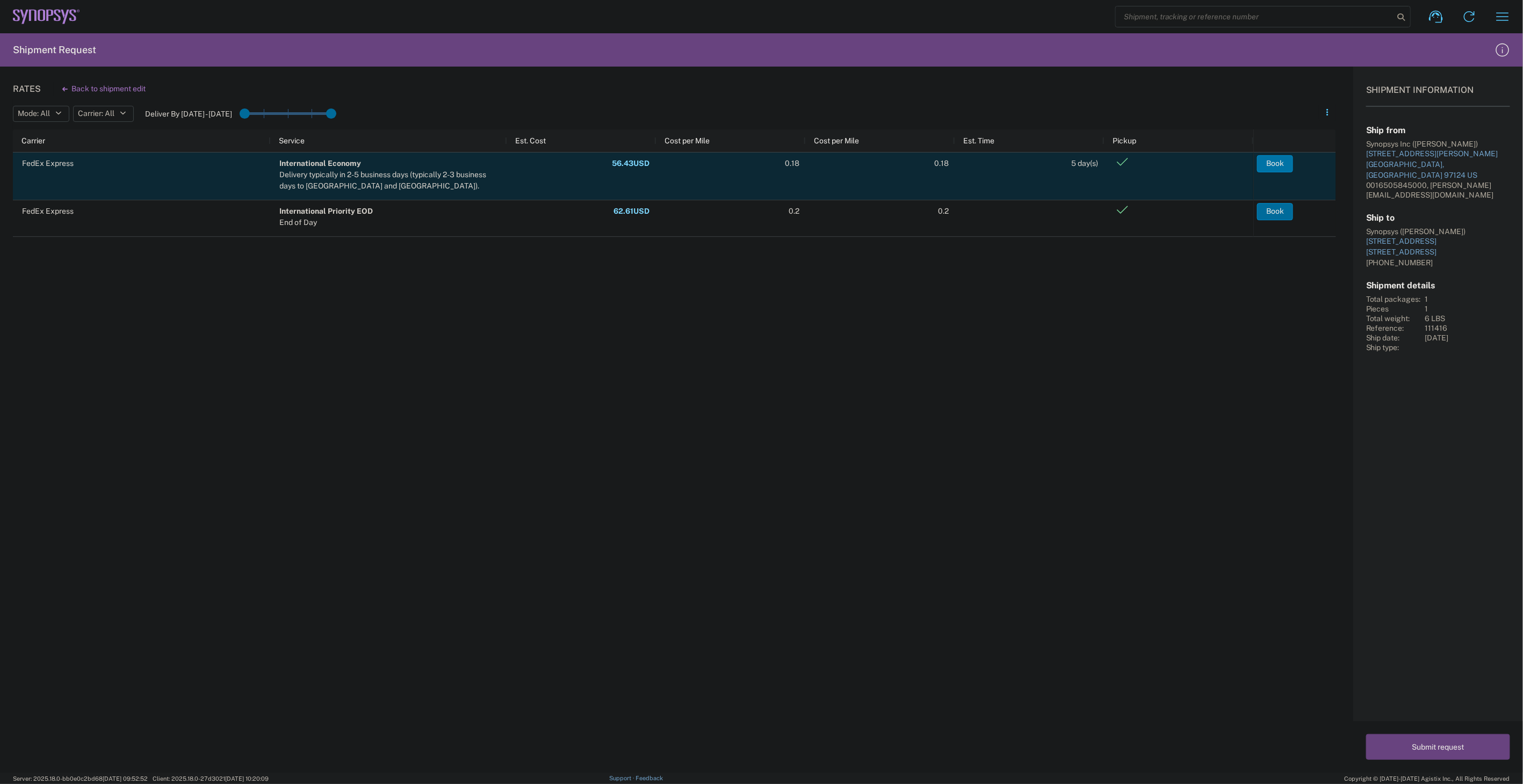
click at [1283, 163] on button "Book" at bounding box center [1275, 164] width 36 height 17
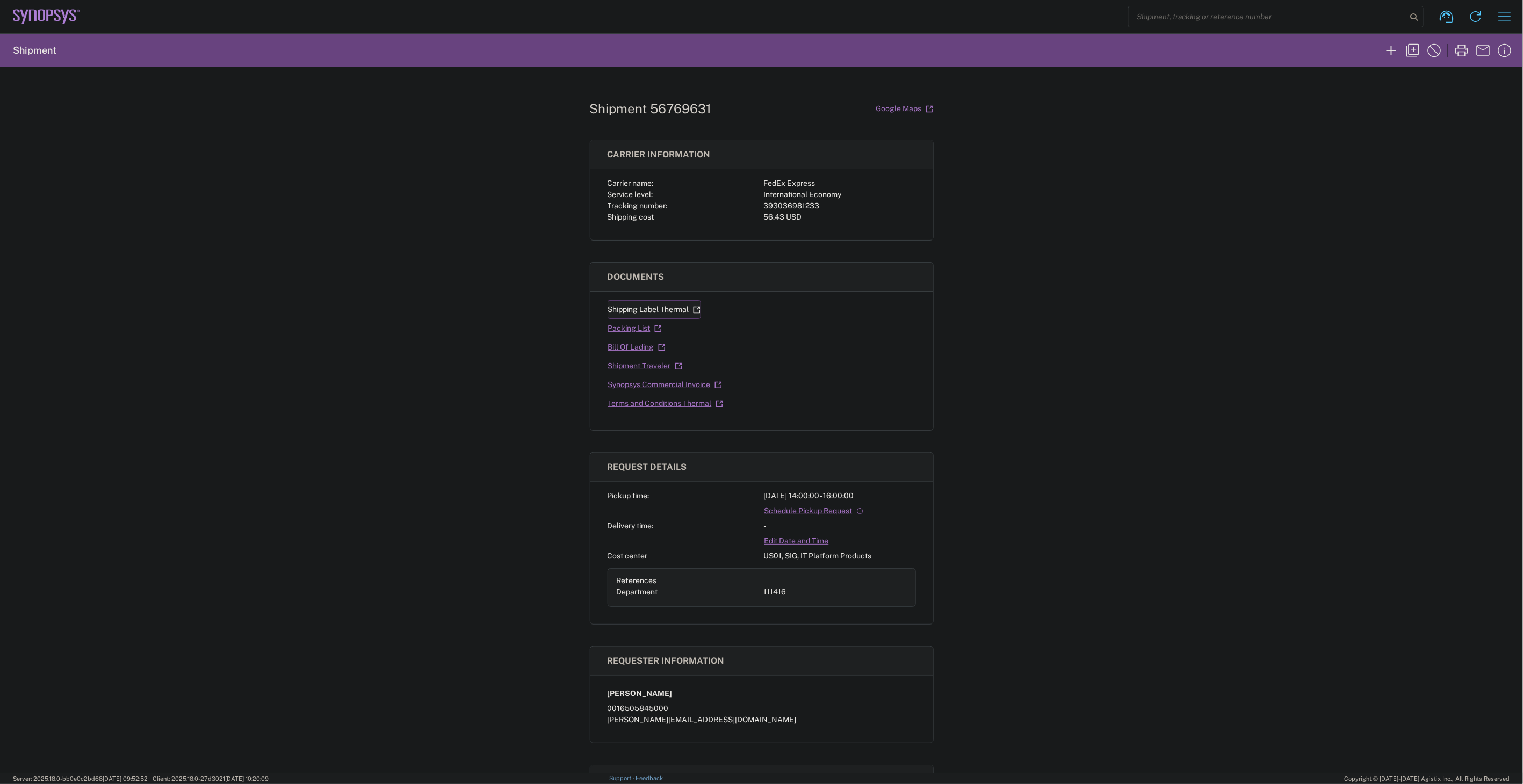
click at [667, 312] on link "Shipping Label Thermal" at bounding box center [654, 309] width 94 height 19
click at [798, 210] on div "393036981233" at bounding box center [840, 206] width 152 height 11
click at [798, 206] on div "393036981233" at bounding box center [840, 206] width 152 height 11
copy div "393036981233"
